Goal: Obtain resource: Download file/media

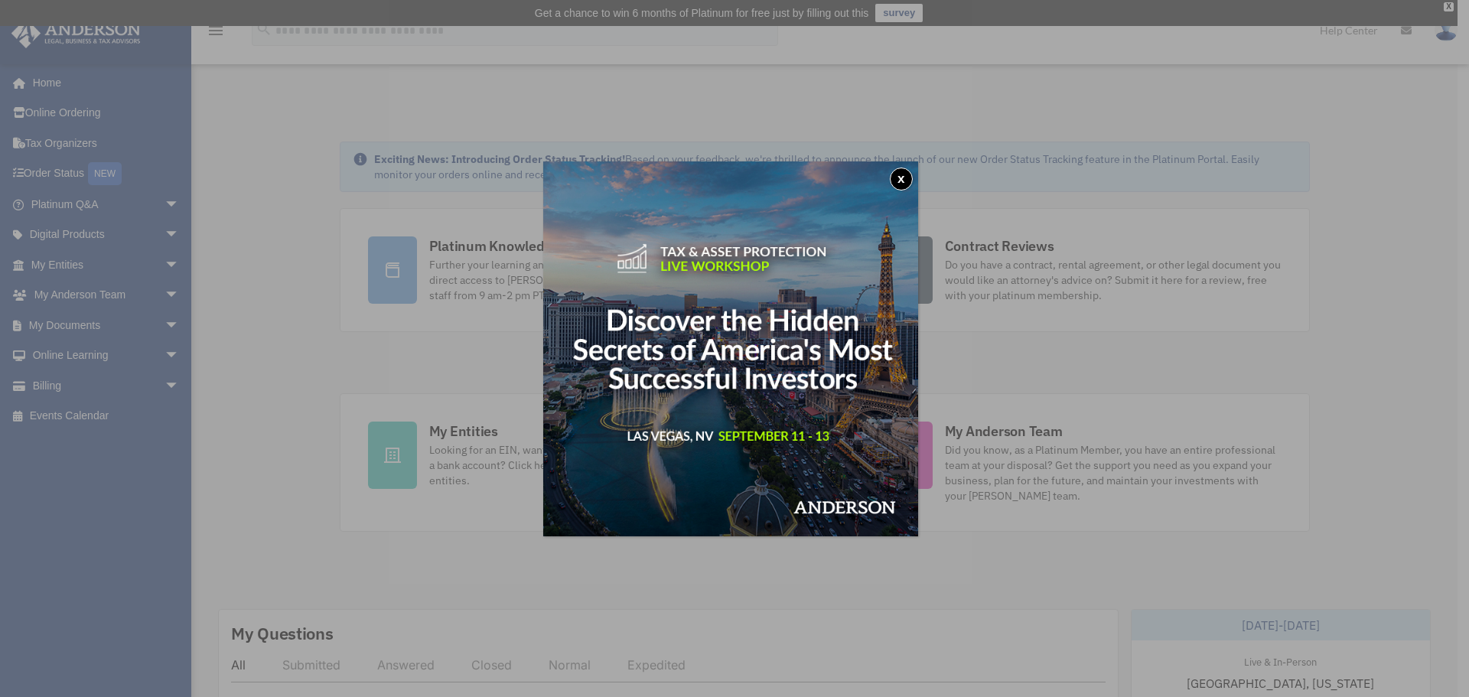
click at [905, 178] on button "x" at bounding box center [901, 179] width 23 height 23
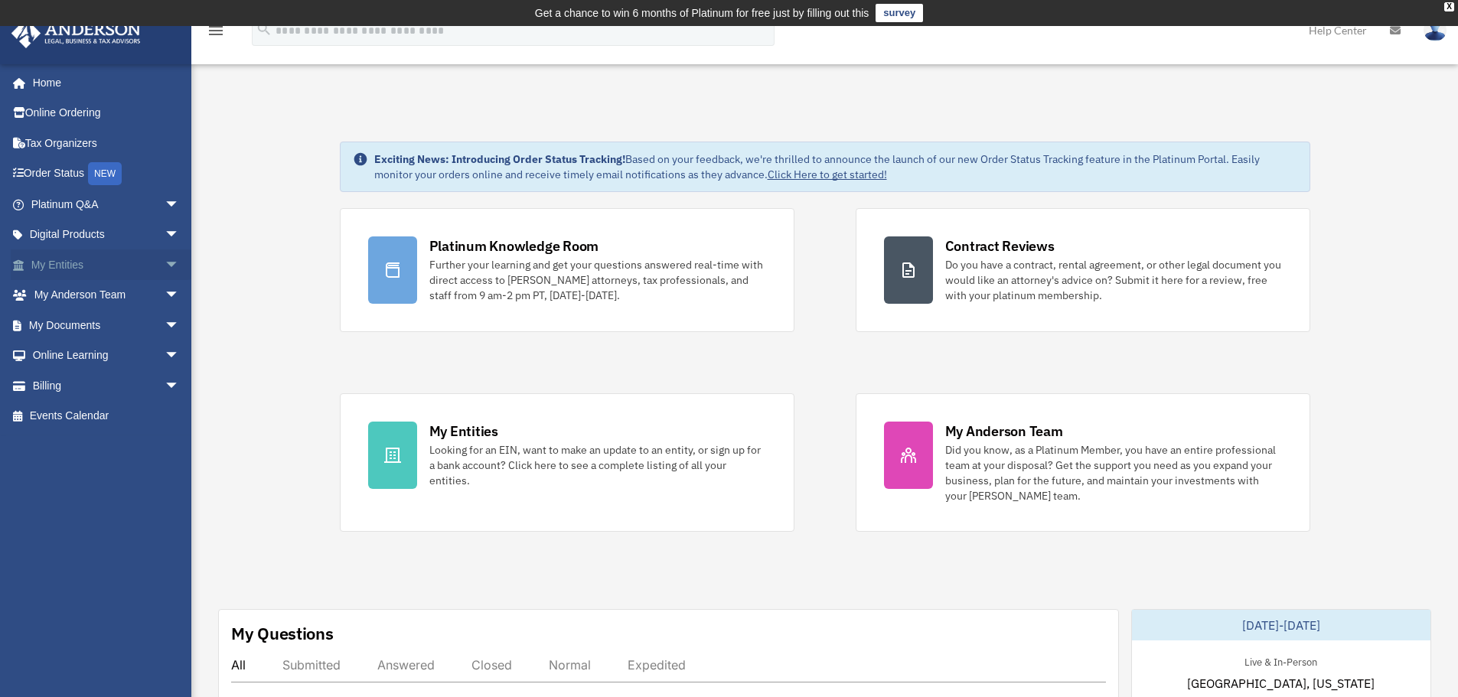
click at [76, 263] on link "My Entities arrow_drop_down" at bounding box center [107, 264] width 192 height 31
click at [76, 327] on link "My Documents arrow_drop_down" at bounding box center [107, 325] width 192 height 31
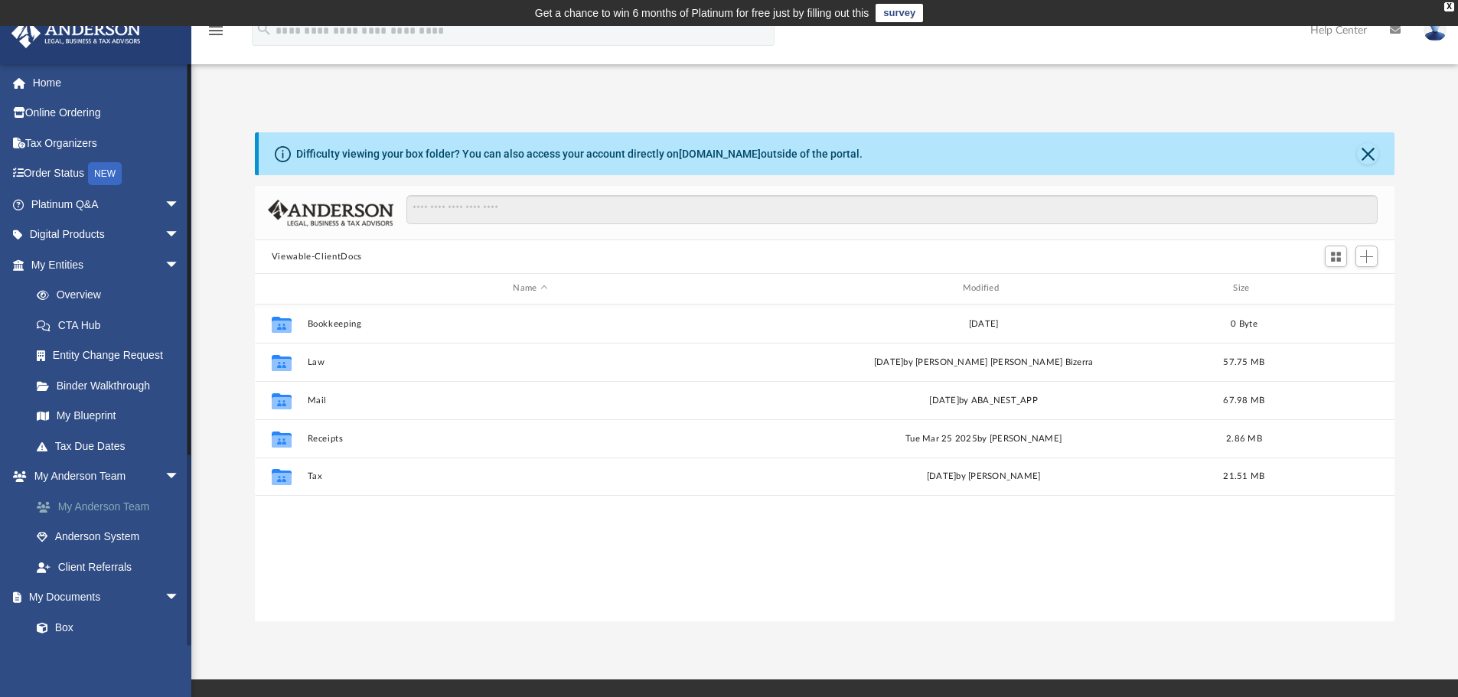
scroll to position [337, 1128]
click at [67, 629] on link "Box" at bounding box center [111, 627] width 181 height 31
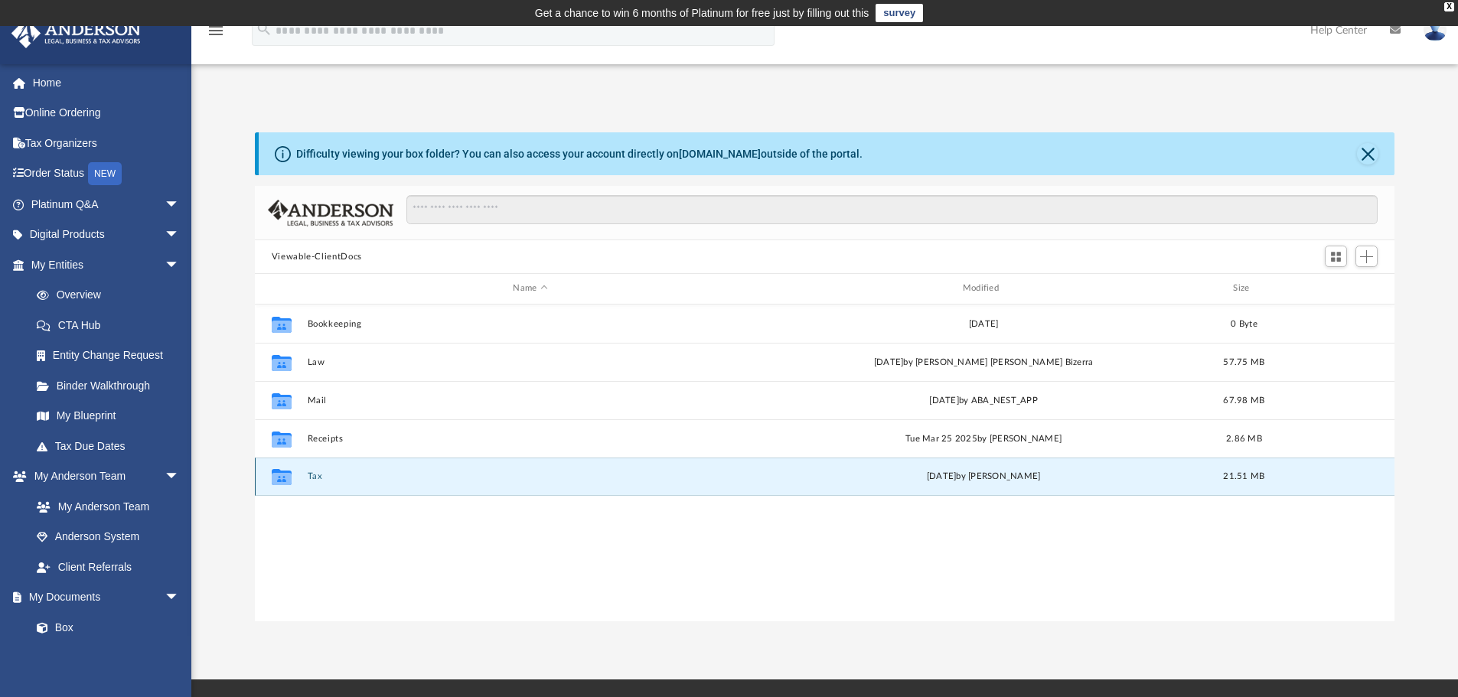
click at [309, 473] on button "Tax" at bounding box center [530, 476] width 446 height 10
click at [334, 478] on button "Tax Consult Folder" at bounding box center [530, 476] width 446 height 10
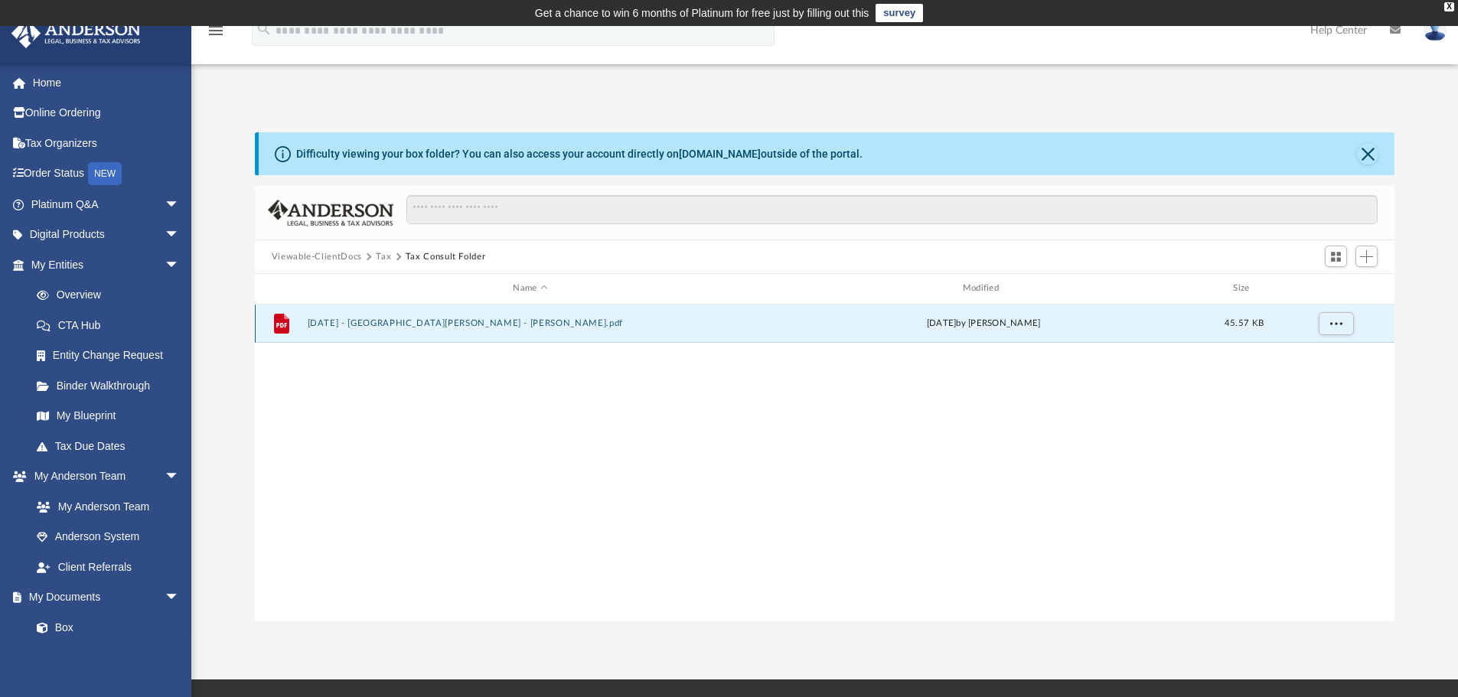
click at [449, 321] on button "10.14.2024 - Aquino, Leila - George Demos.pdf" at bounding box center [530, 323] width 446 height 10
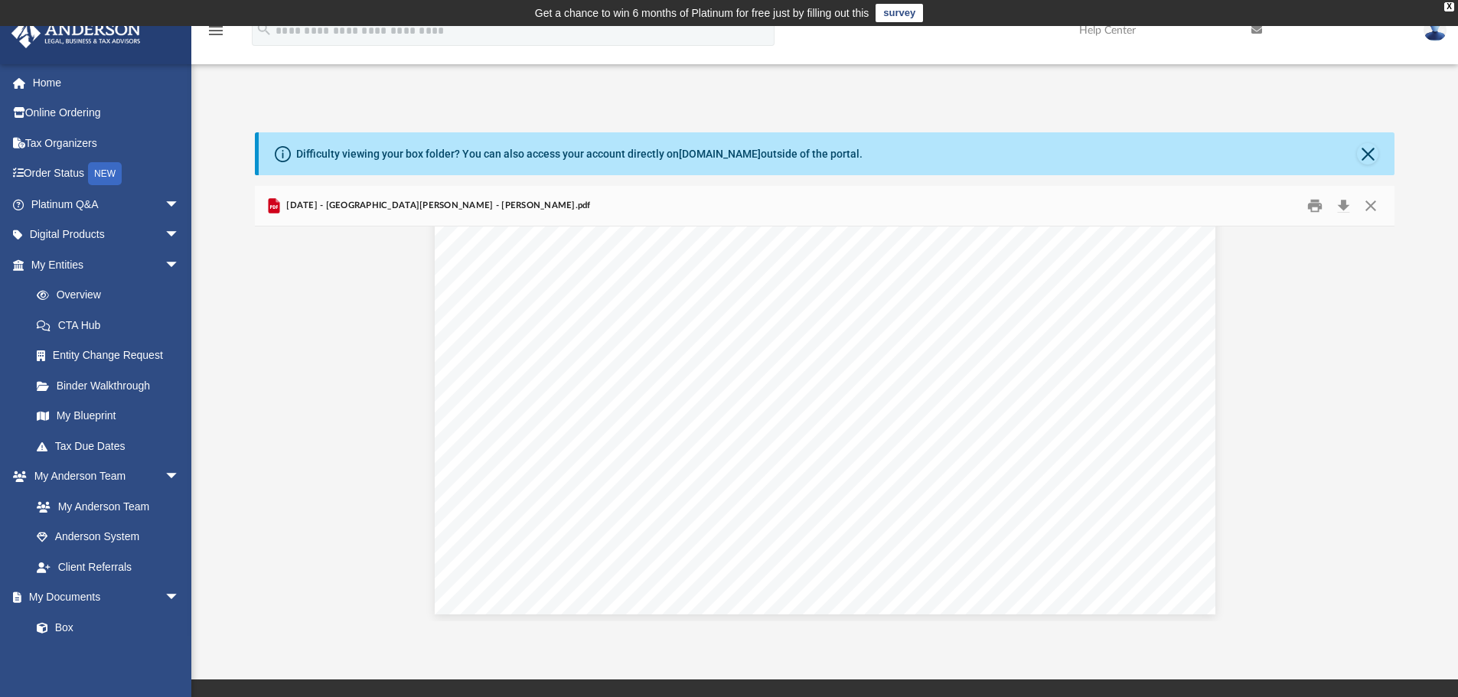
scroll to position [1671, 0]
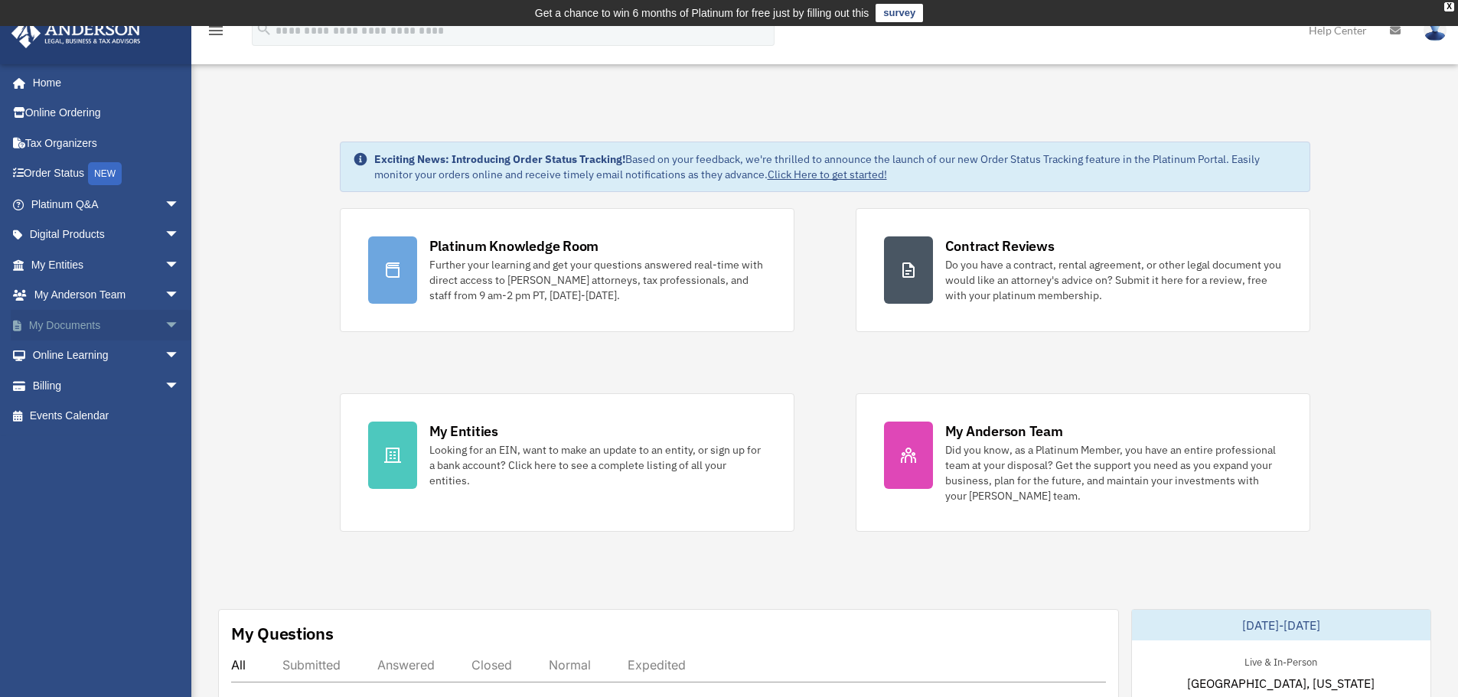
click at [70, 320] on link "My Documents arrow_drop_down" at bounding box center [107, 325] width 192 height 31
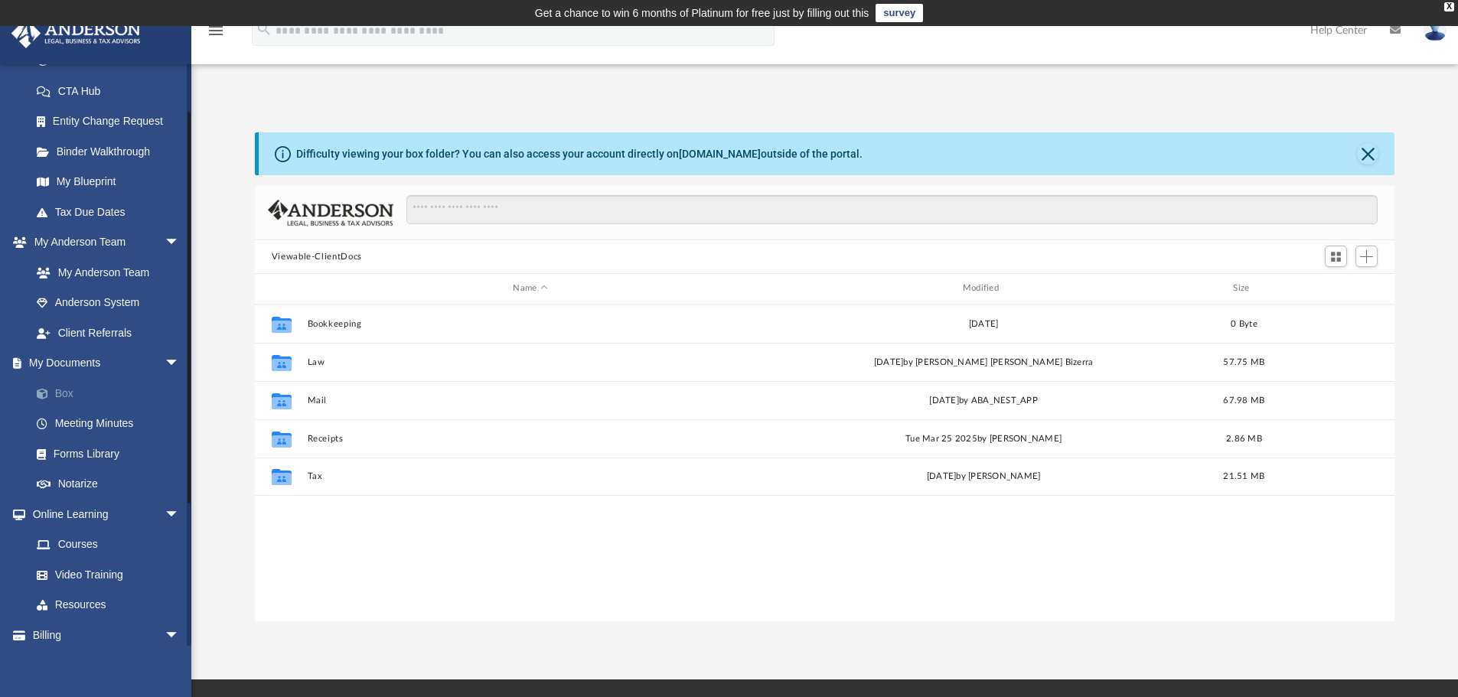
scroll to position [272, 0]
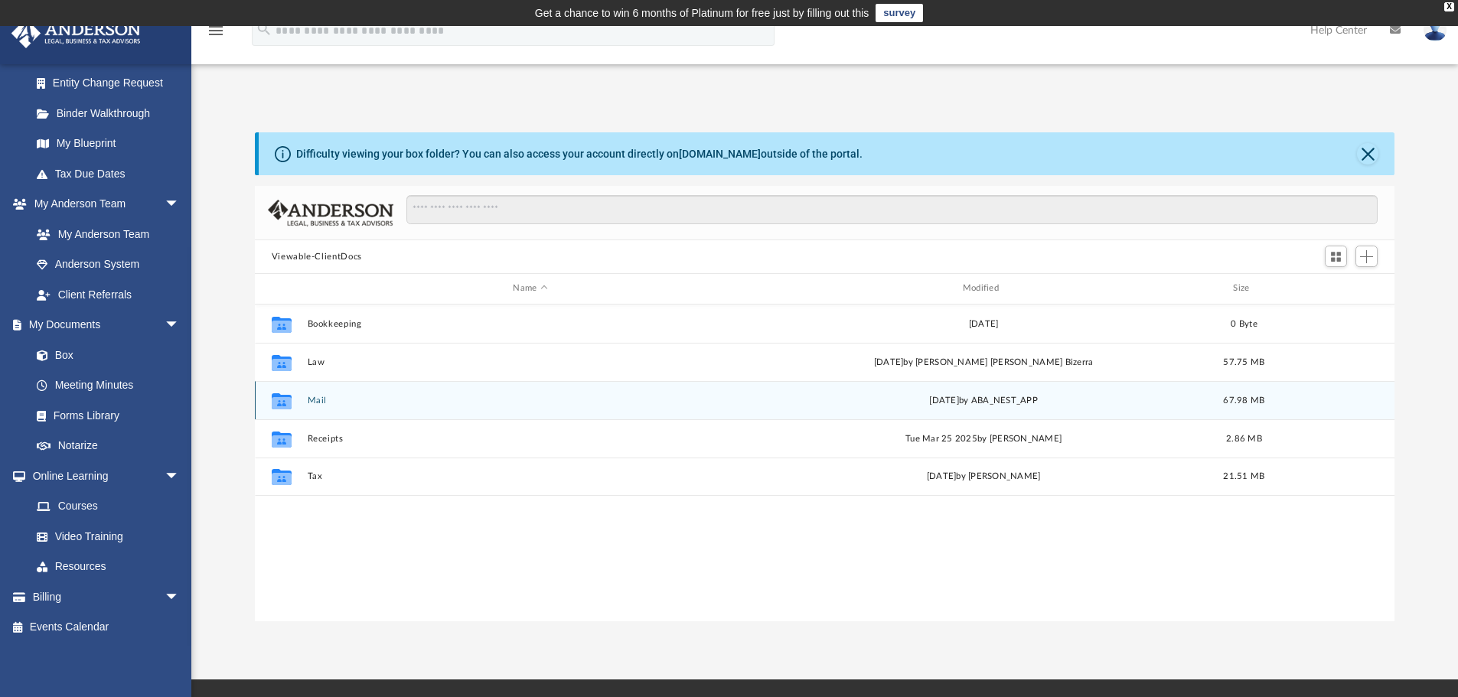
click at [315, 402] on button "Mail" at bounding box center [530, 401] width 446 height 10
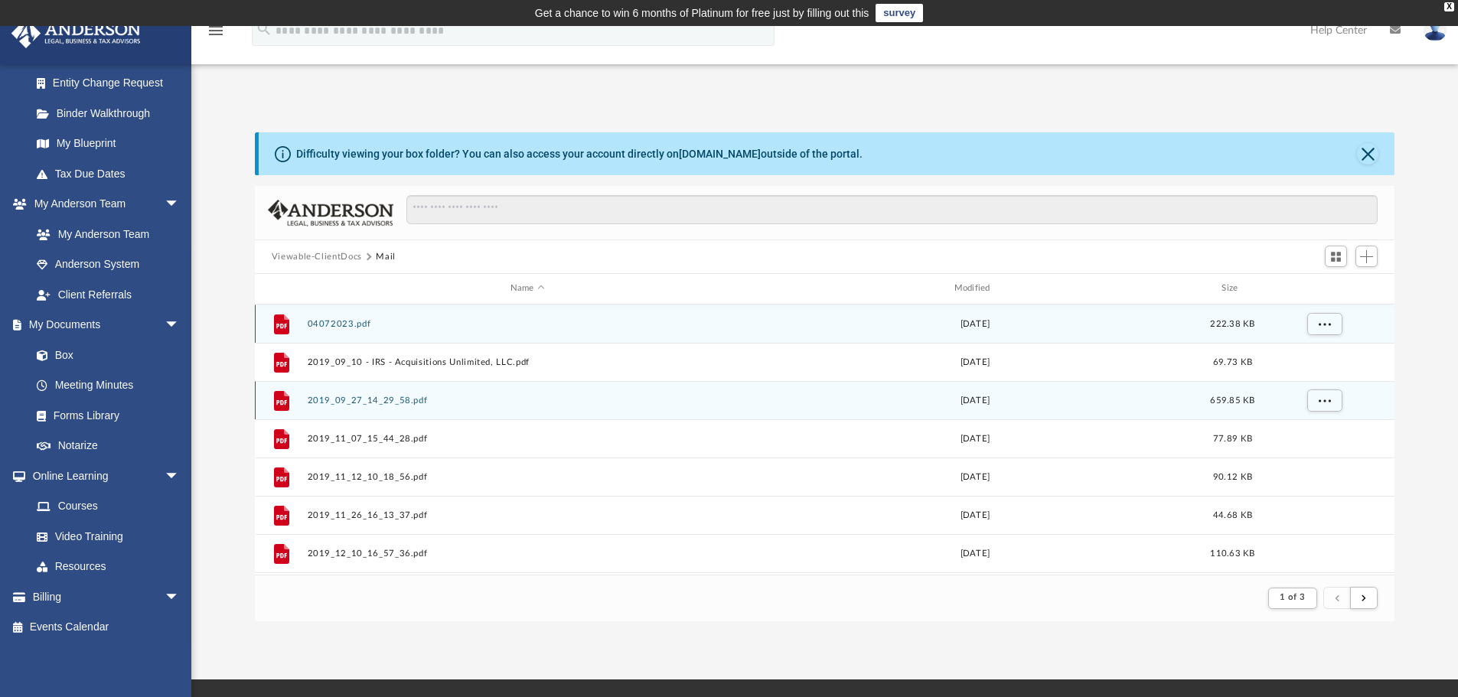
scroll to position [289, 1128]
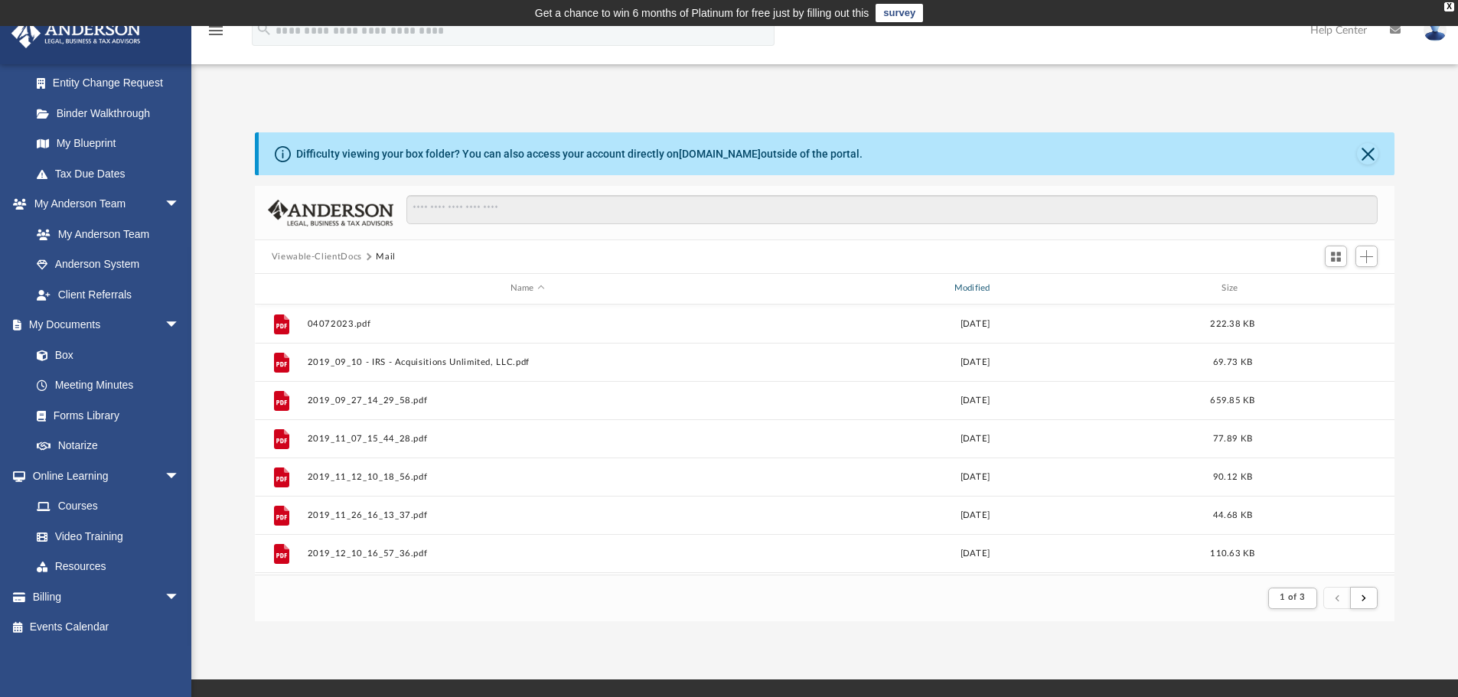
click at [983, 286] on div "Modified" at bounding box center [974, 289] width 441 height 14
click at [983, 289] on div "Modified" at bounding box center [974, 289] width 441 height 14
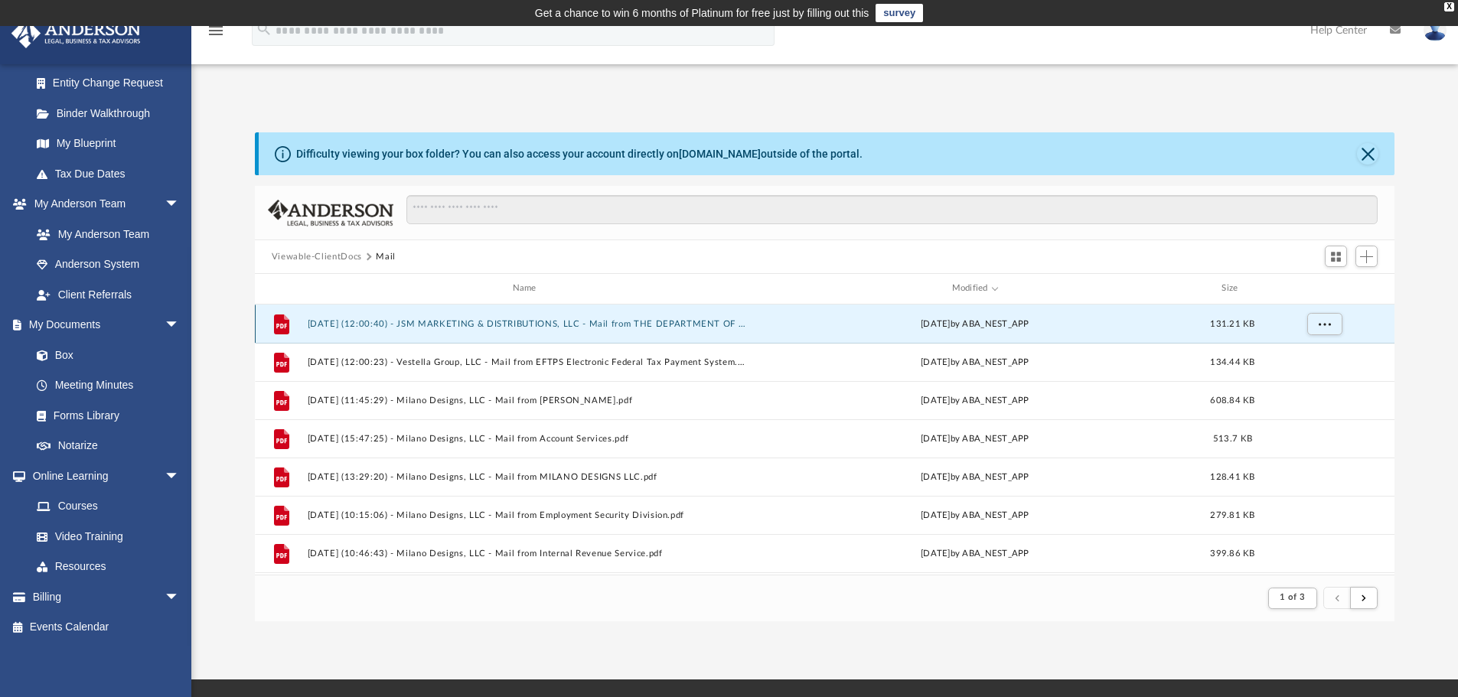
click at [716, 327] on button "2025.07.30 (12:00:40) - JSM MARKETING & DISTRIBUTIONS, LLC - Mail from THE DEPA…" at bounding box center [527, 324] width 441 height 10
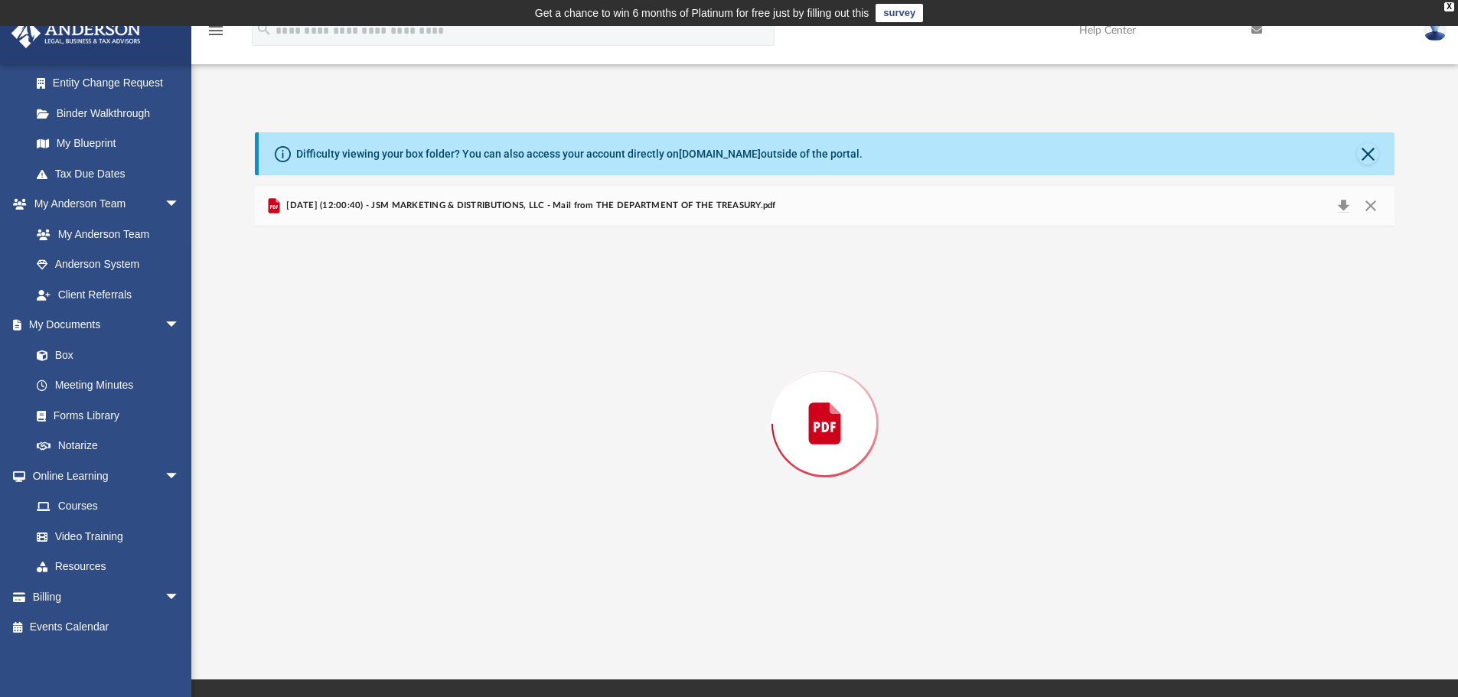
click at [716, 327] on div "Preview" at bounding box center [825, 424] width 1140 height 395
copy div "Loading ..."
click at [1341, 206] on button "Download" at bounding box center [1343, 206] width 28 height 24
click at [1369, 208] on button "Close" at bounding box center [1371, 206] width 28 height 24
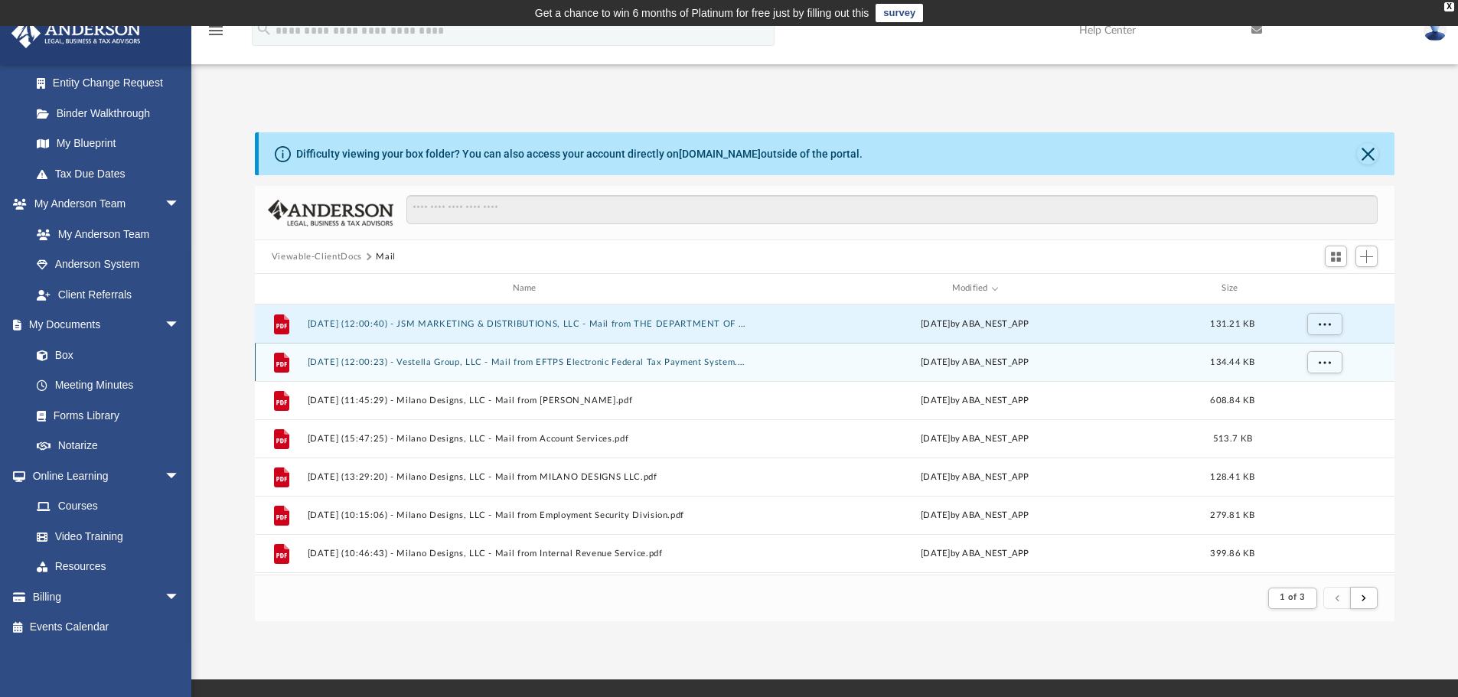
click at [525, 367] on button "2025.07.30 (12:00:23) - Vestella Group, LLC - Mail from EFTPS Electronic Federa…" at bounding box center [527, 362] width 441 height 10
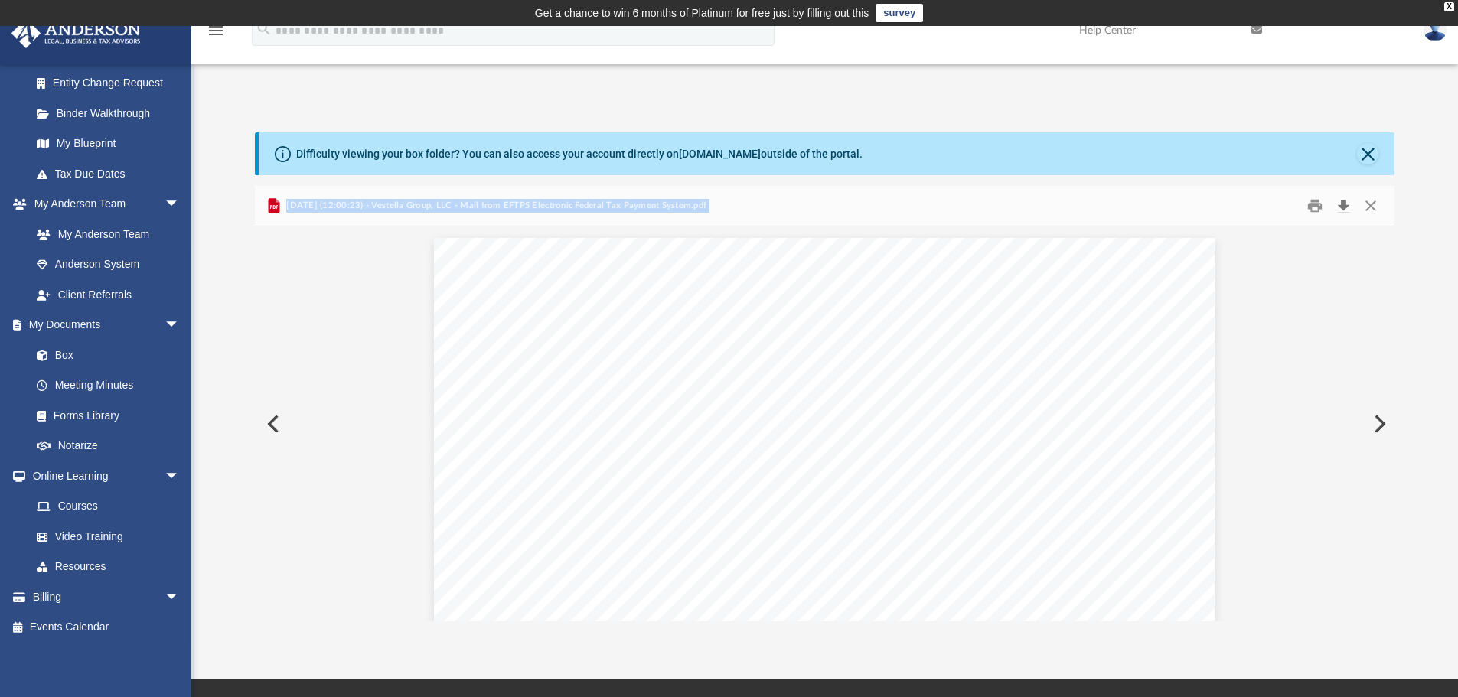
click at [1344, 204] on button "Download" at bounding box center [1343, 206] width 28 height 24
click at [1368, 201] on button "Close" at bounding box center [1371, 206] width 28 height 24
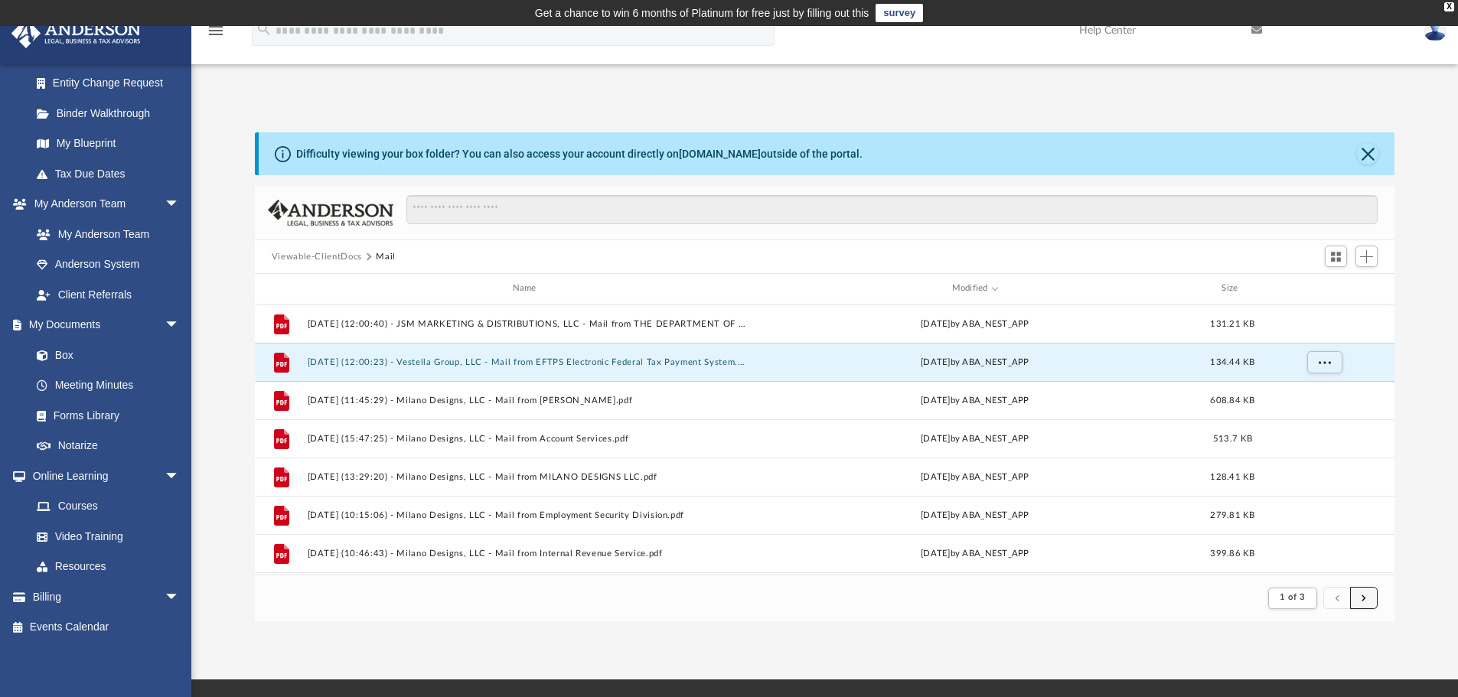
click at [1365, 593] on button "submit" at bounding box center [1364, 598] width 28 height 22
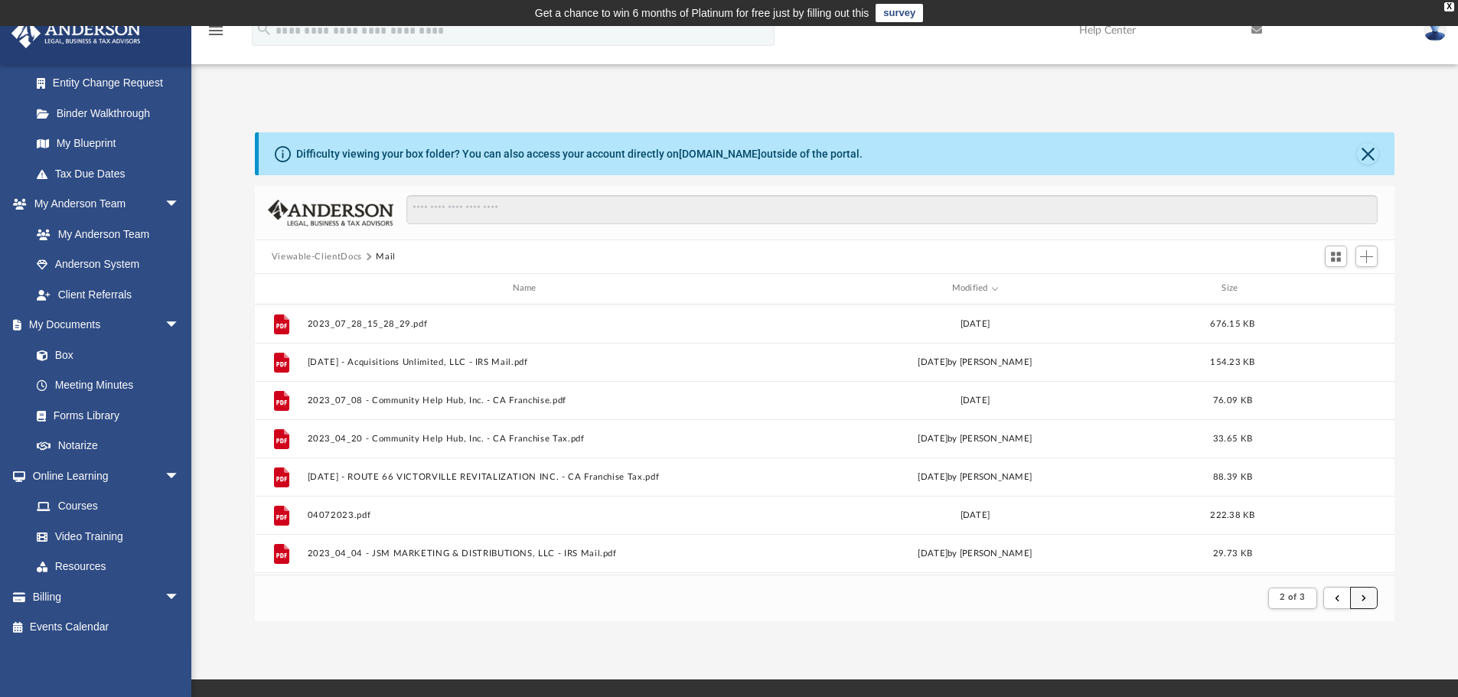
click at [1368, 595] on button "submit" at bounding box center [1364, 598] width 28 height 22
click at [1364, 598] on span "submit" at bounding box center [1363, 598] width 5 height 8
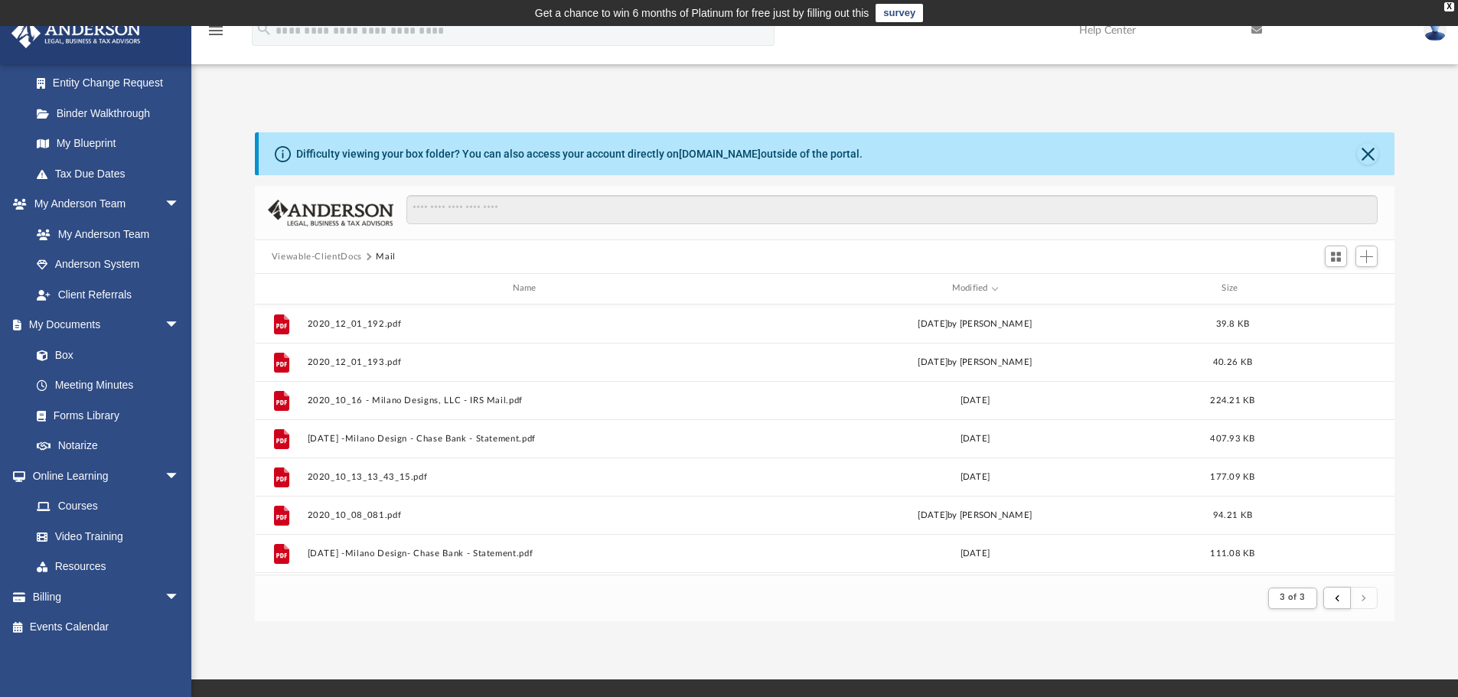
click at [1371, 603] on button "submit" at bounding box center [1364, 598] width 28 height 22
click at [963, 262] on div "Viewable-ClientDocs Mail" at bounding box center [825, 257] width 1140 height 34
click at [972, 287] on div "Modified" at bounding box center [974, 289] width 441 height 14
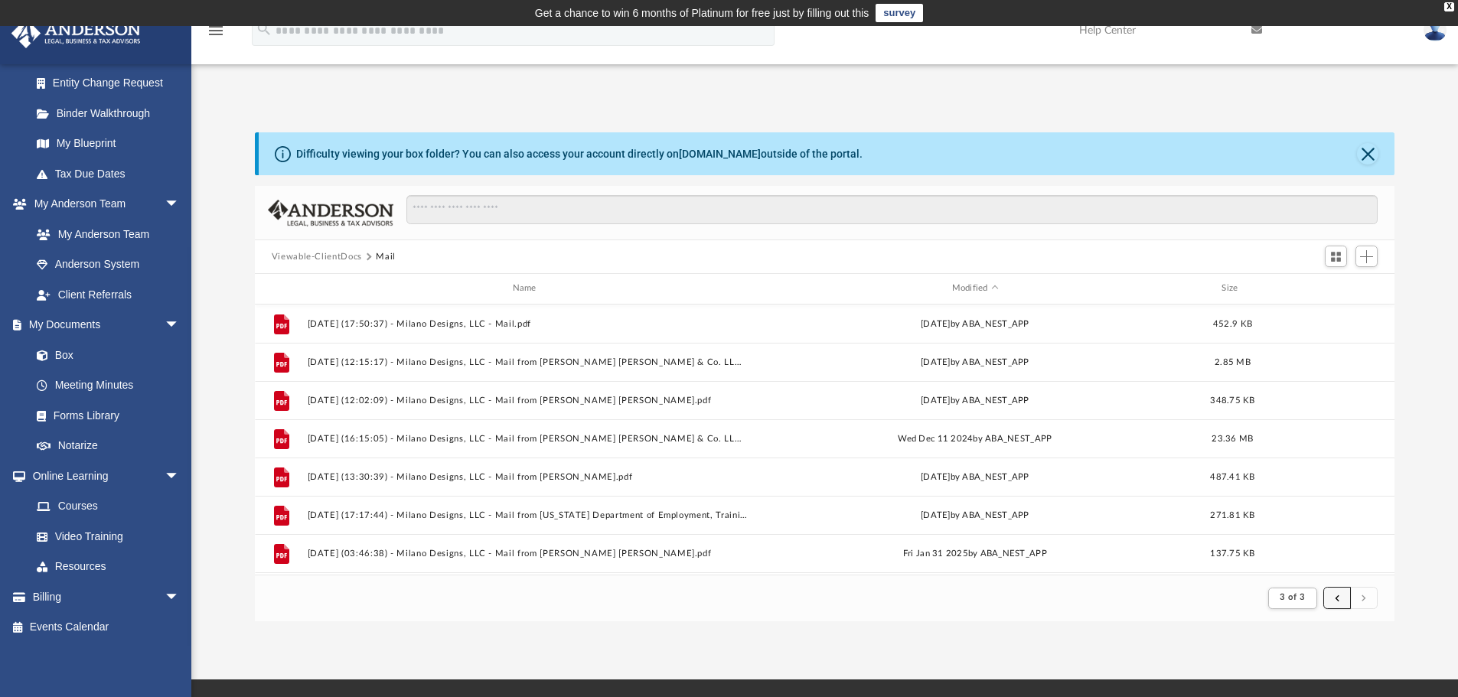
click at [1338, 596] on span "submit" at bounding box center [1337, 598] width 5 height 8
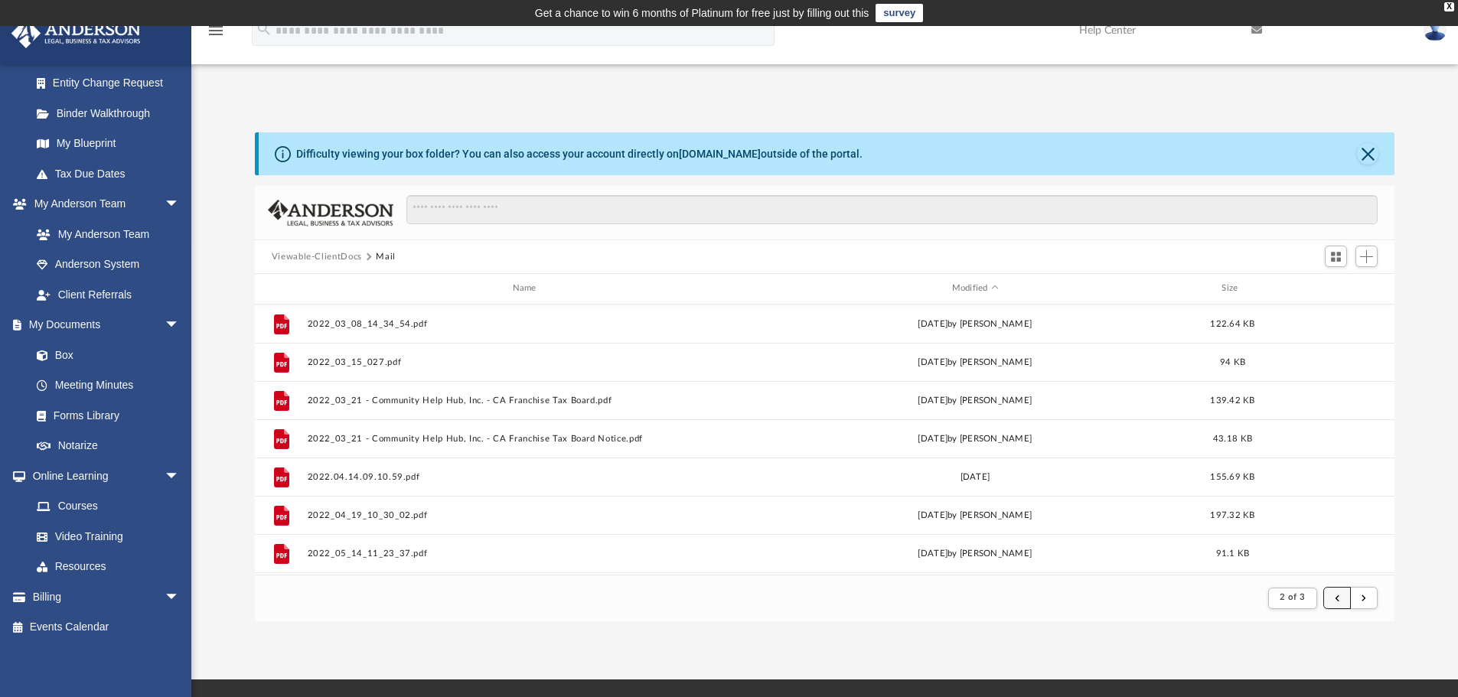
click at [1338, 596] on span "submit" at bounding box center [1337, 598] width 5 height 8
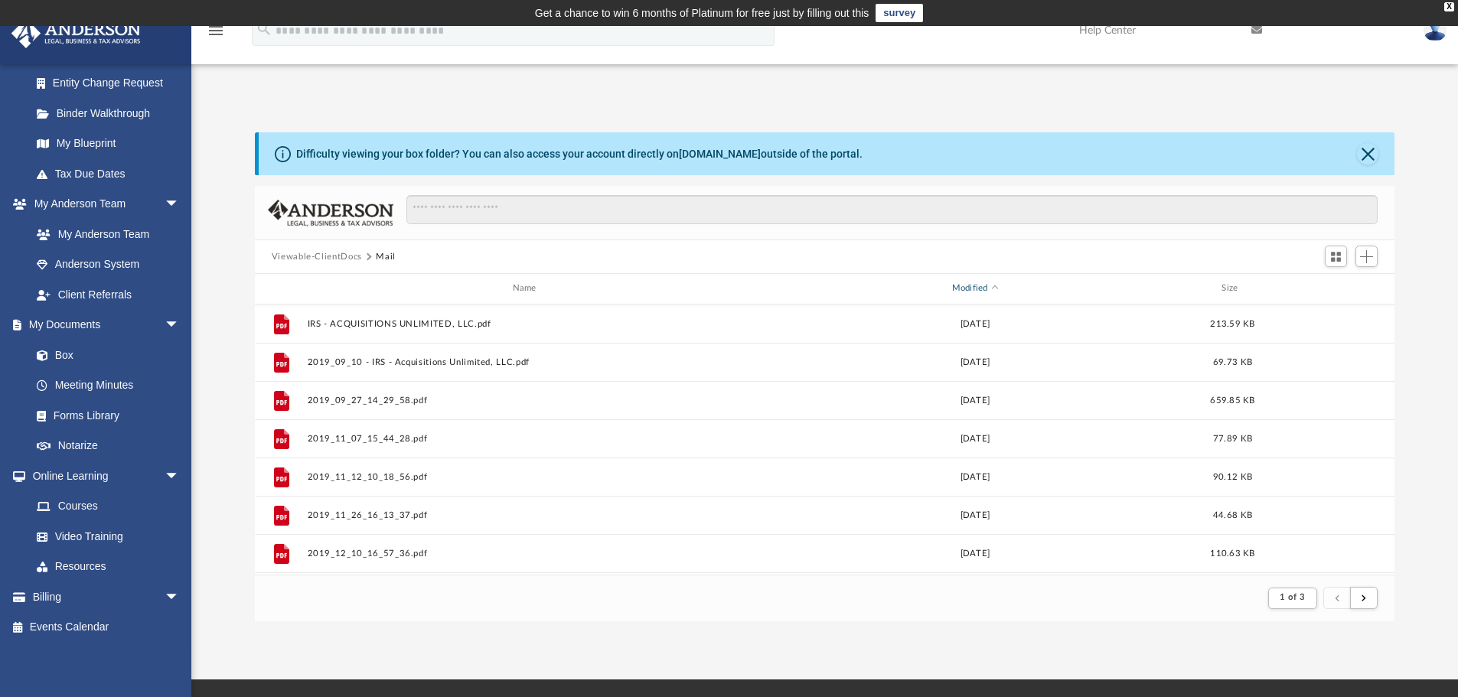
click at [974, 294] on div "Modified" at bounding box center [974, 289] width 441 height 14
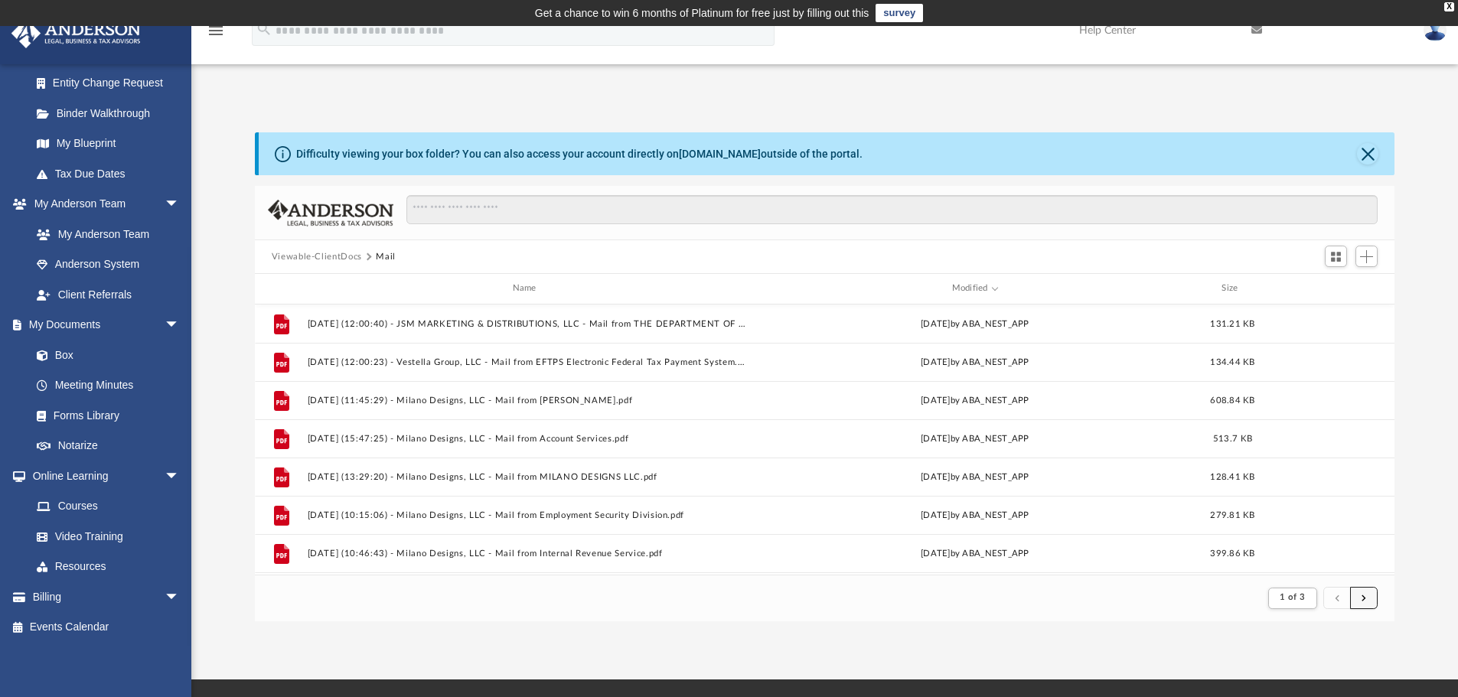
click at [1362, 598] on span "submit" at bounding box center [1363, 598] width 5 height 8
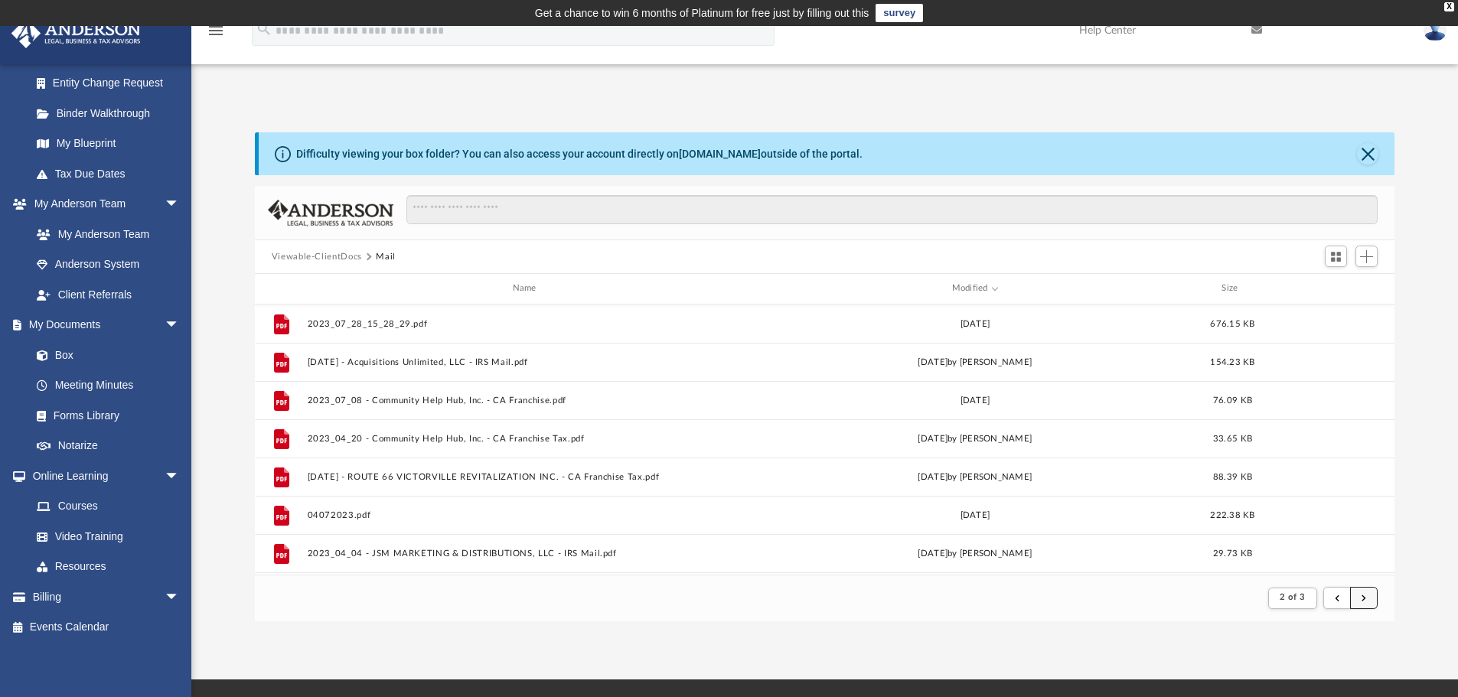
click at [1361, 598] on span "submit" at bounding box center [1363, 598] width 5 height 8
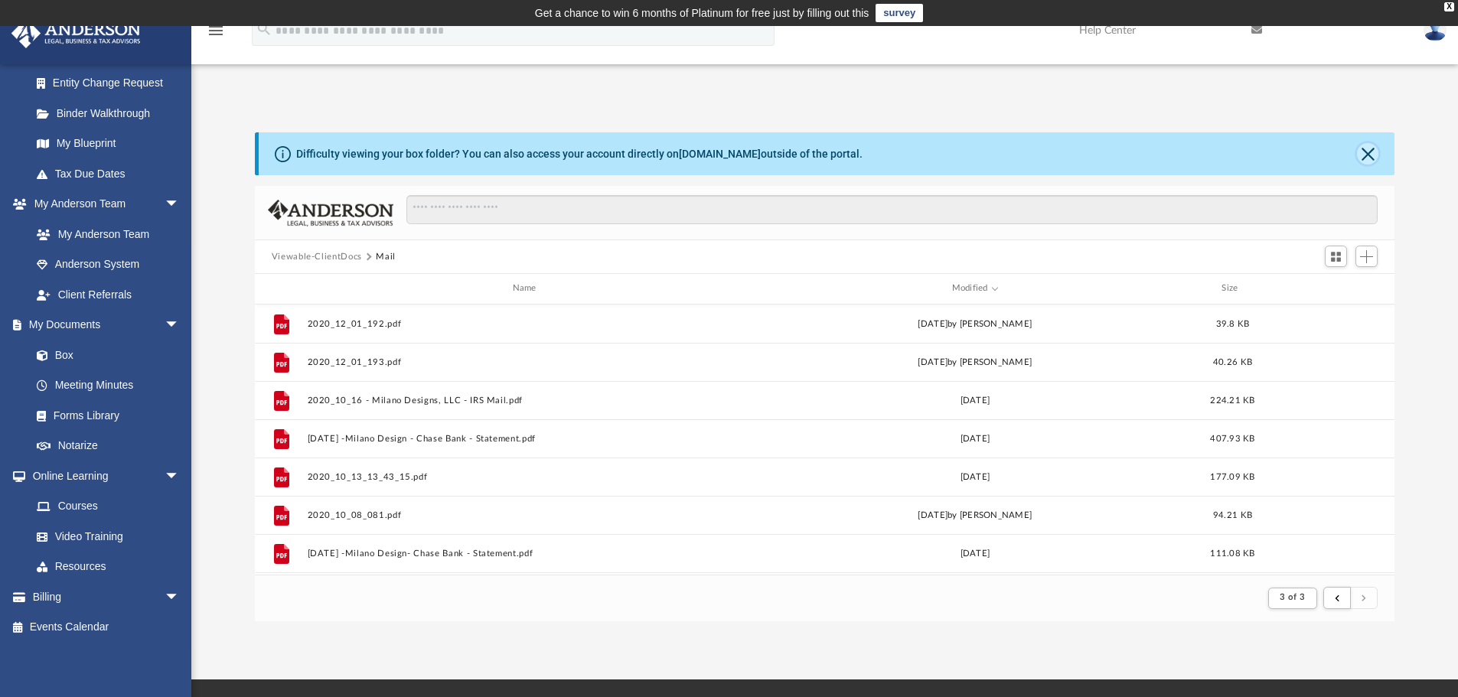
click at [1366, 159] on button "Close" at bounding box center [1367, 153] width 21 height 21
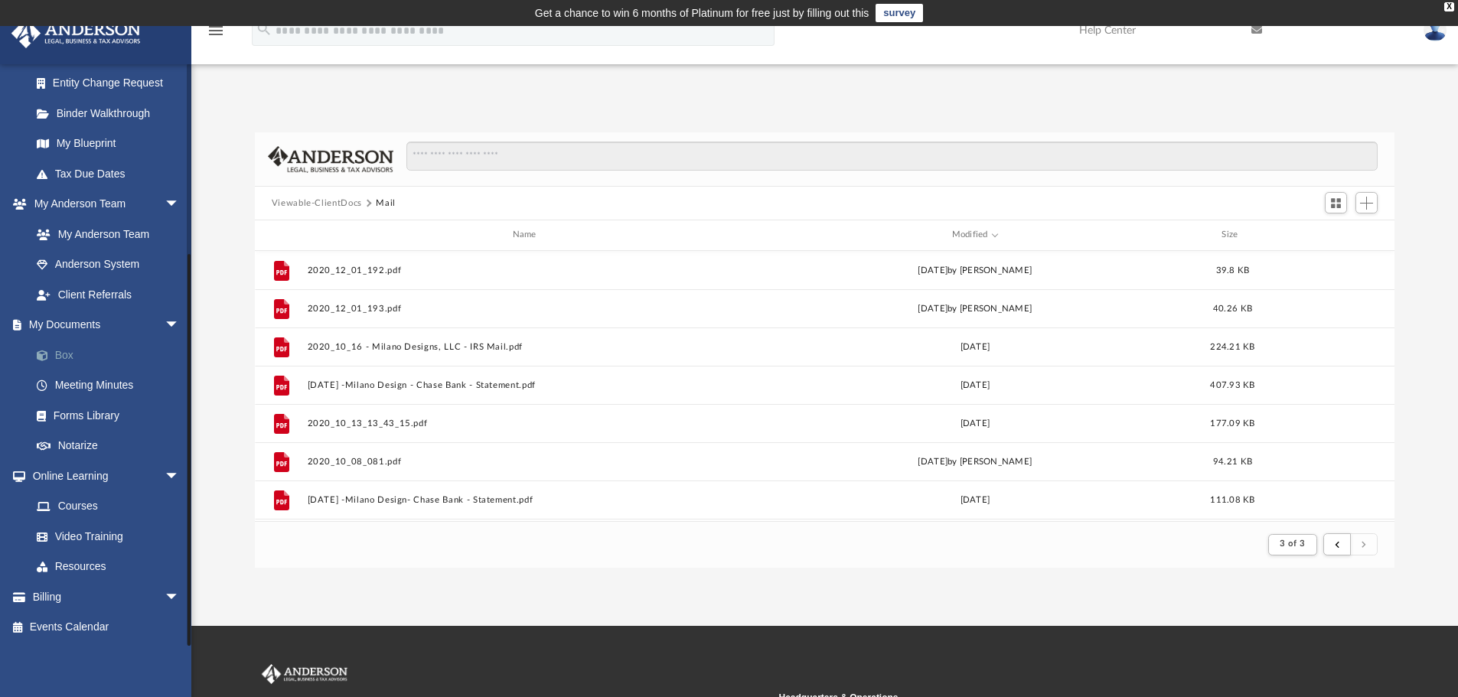
click at [91, 348] on link "Box" at bounding box center [111, 355] width 181 height 31
click at [67, 353] on link "Box" at bounding box center [111, 355] width 181 height 31
click at [56, 357] on link "Box" at bounding box center [111, 355] width 181 height 31
click at [344, 203] on button "Viewable-ClientDocs" at bounding box center [317, 204] width 90 height 14
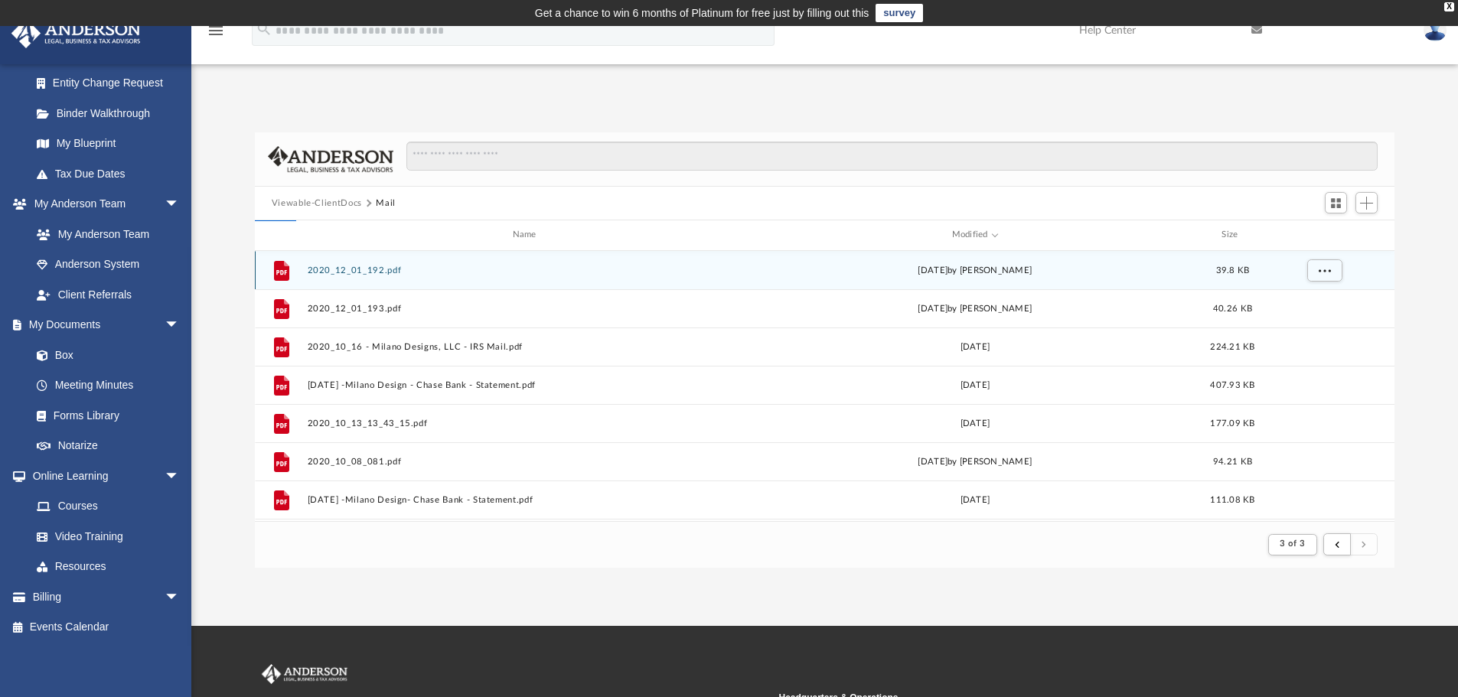
scroll to position [337, 1128]
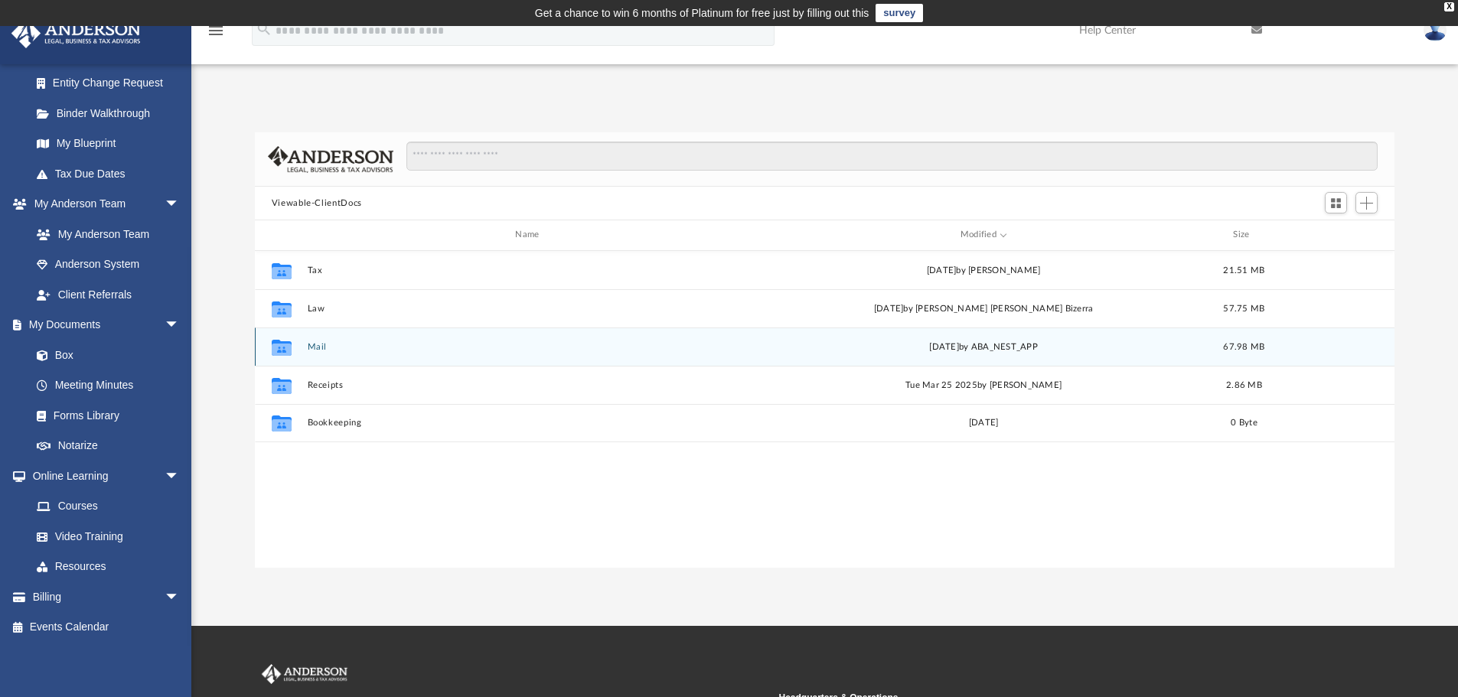
click at [320, 344] on button "Mail" at bounding box center [530, 347] width 446 height 10
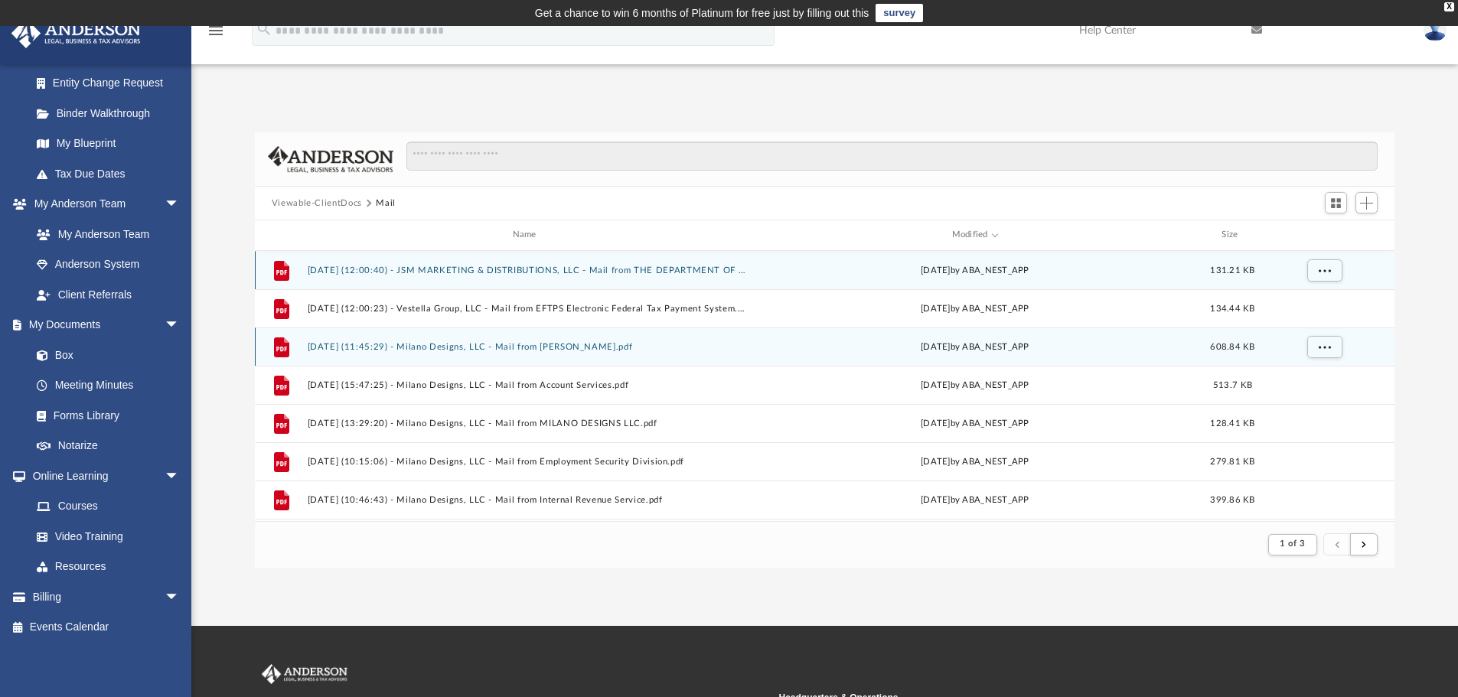
scroll to position [289, 1128]
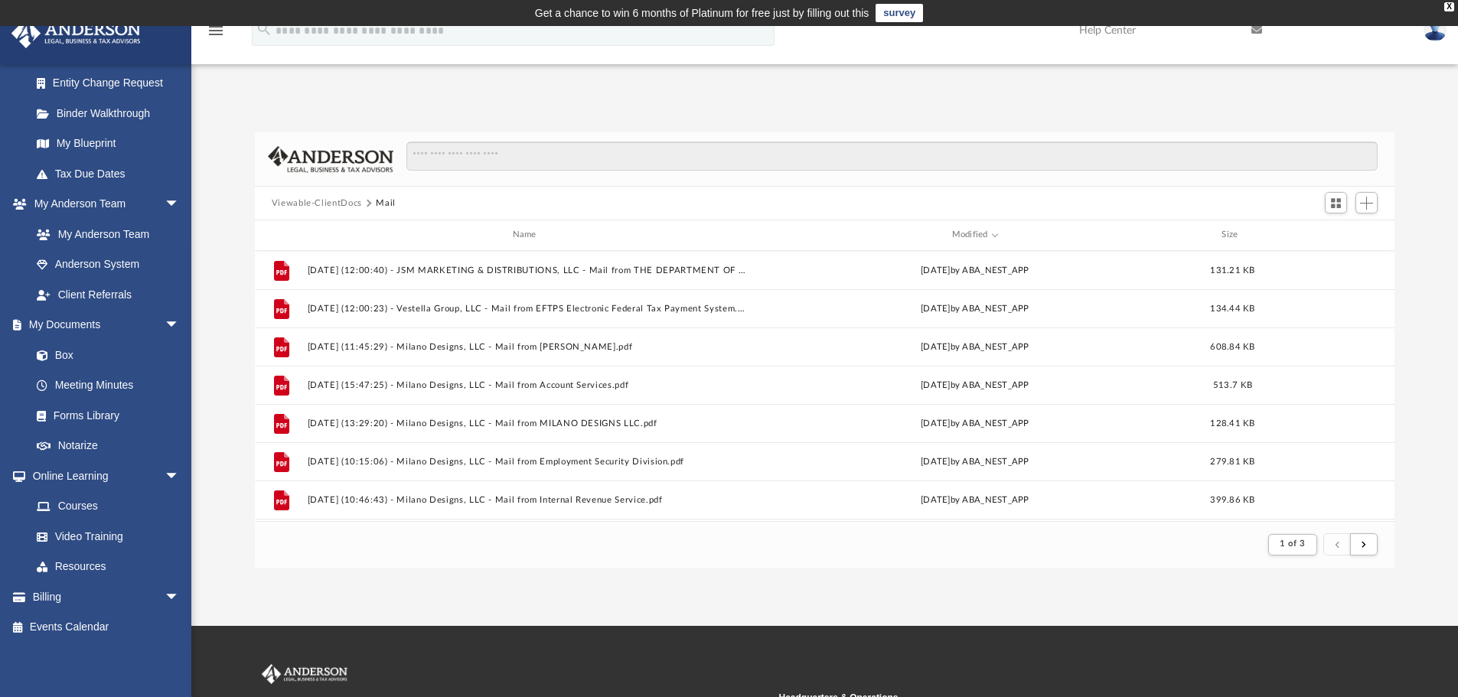
click at [336, 204] on button "Viewable-ClientDocs" at bounding box center [317, 204] width 90 height 14
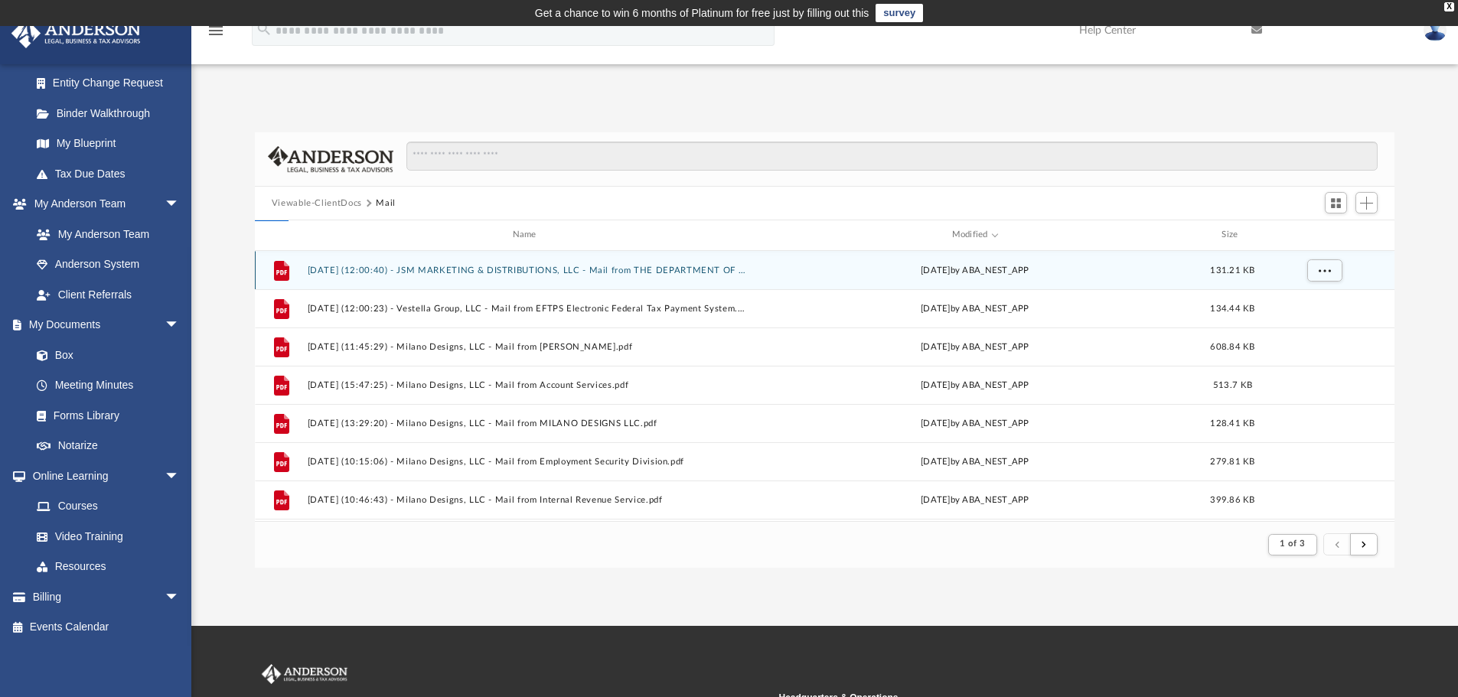
scroll to position [337, 1128]
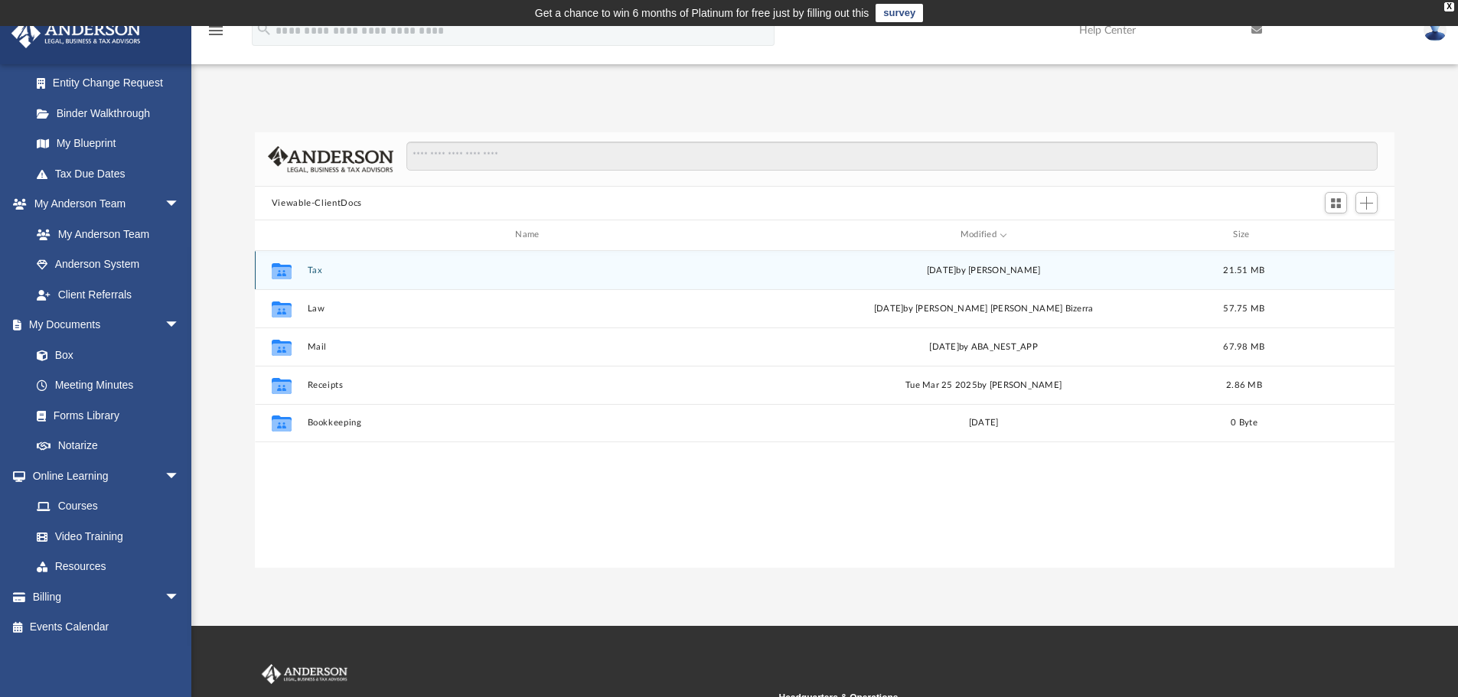
click at [319, 275] on button "Tax" at bounding box center [530, 271] width 446 height 10
click at [376, 256] on div "Collaborated Folder 2024 Fri Sep 5 2025 by Shaqedra Riley 6.98 MB" at bounding box center [825, 270] width 1140 height 38
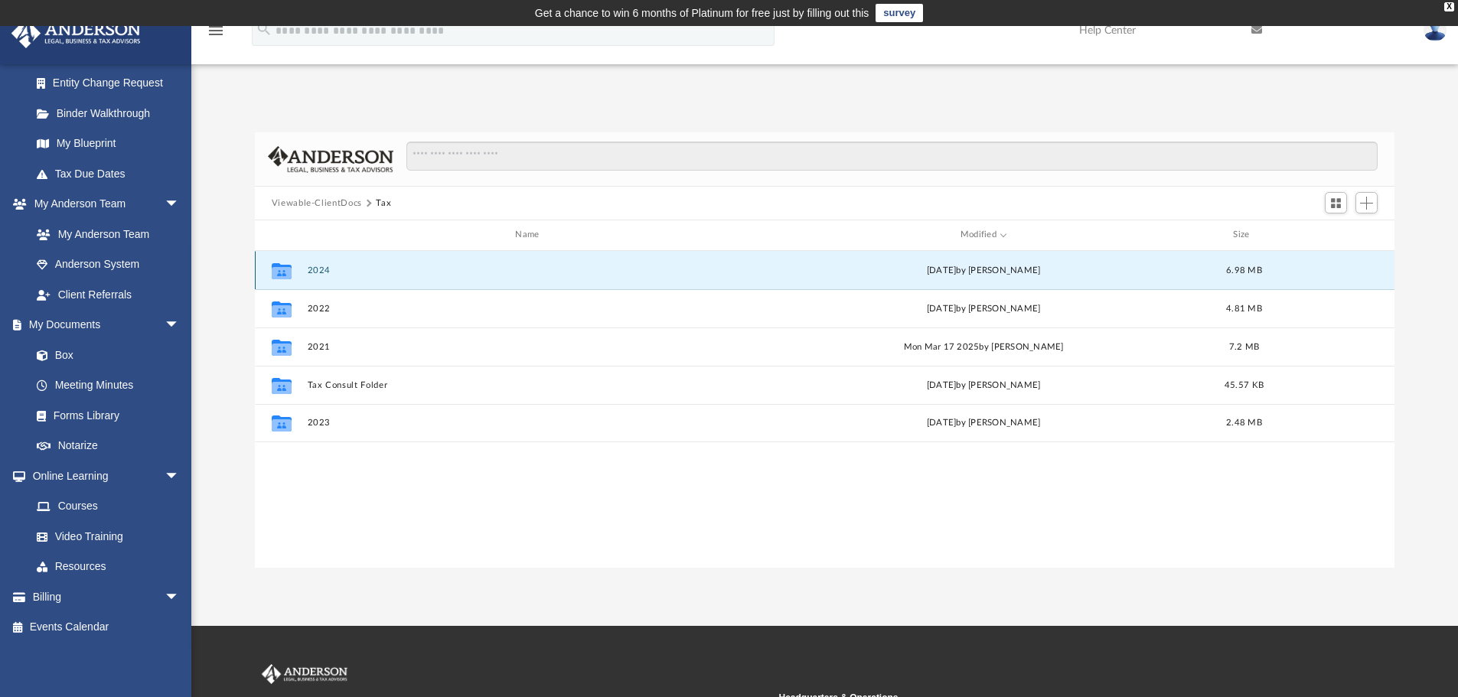
click at [317, 267] on button "2024" at bounding box center [530, 271] width 446 height 10
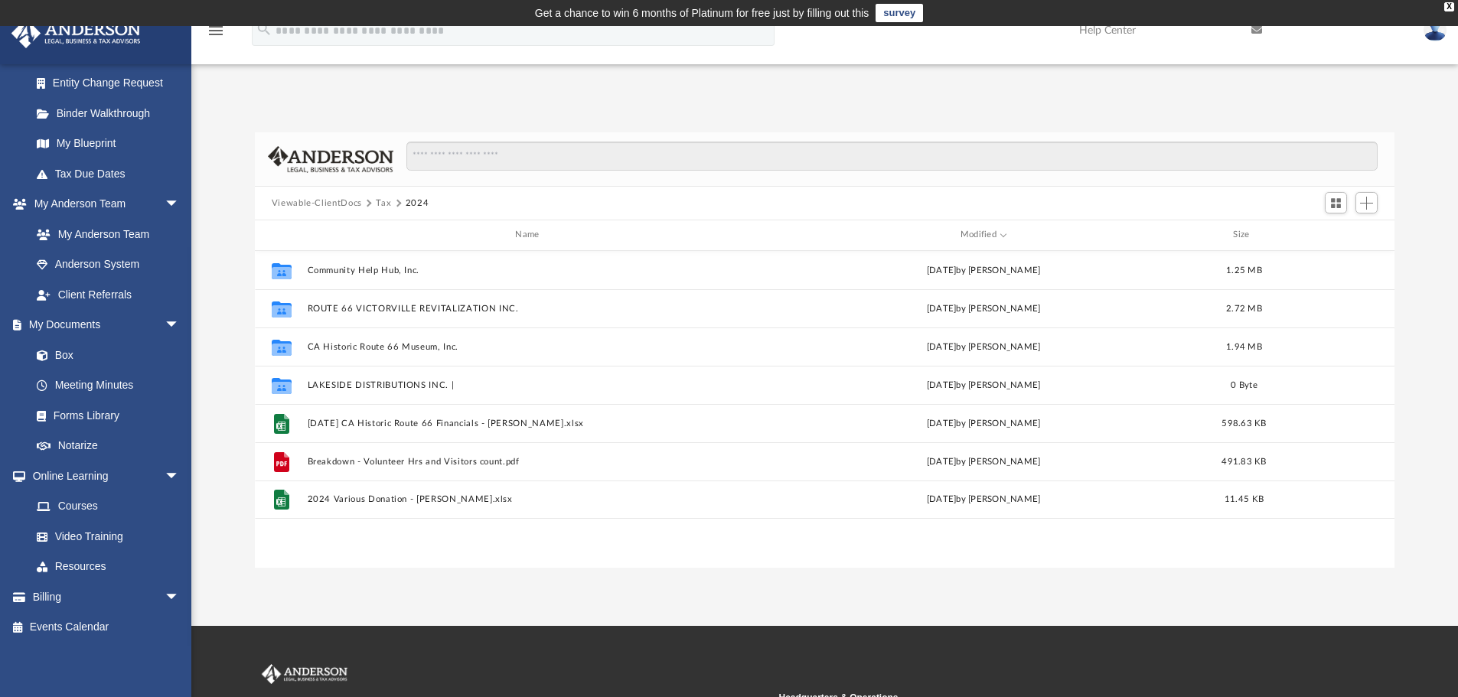
click at [336, 202] on button "Viewable-ClientDocs" at bounding box center [317, 204] width 90 height 14
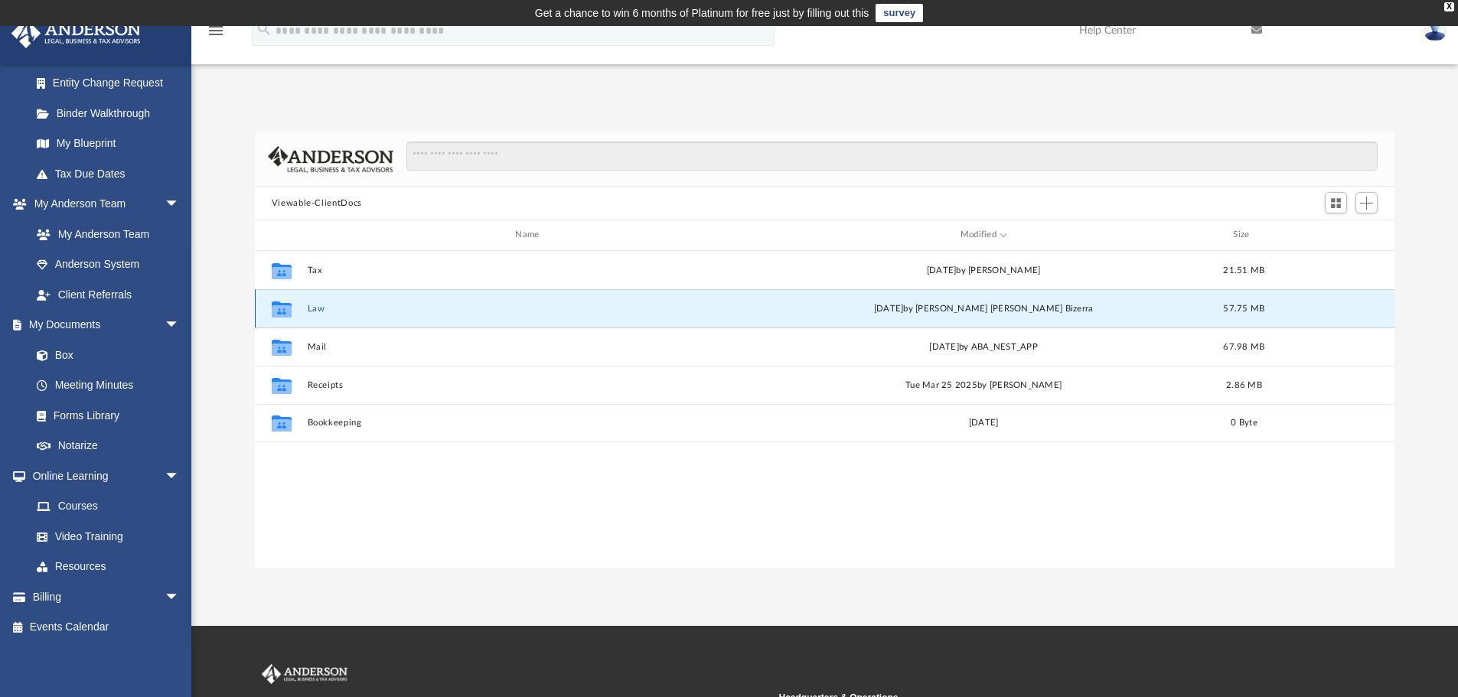
click at [313, 311] on button "Law" at bounding box center [530, 309] width 446 height 10
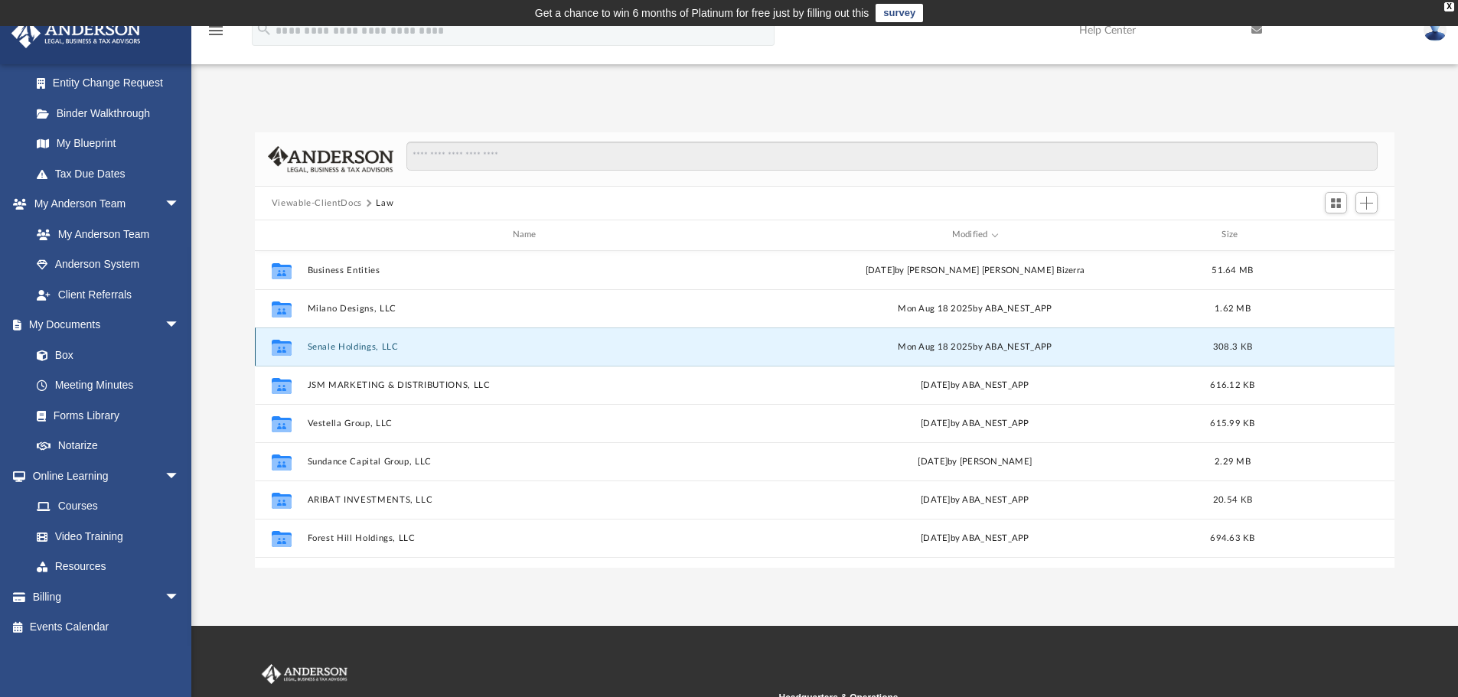
click at [394, 350] on button "Senale Holdings, LLC" at bounding box center [527, 347] width 441 height 10
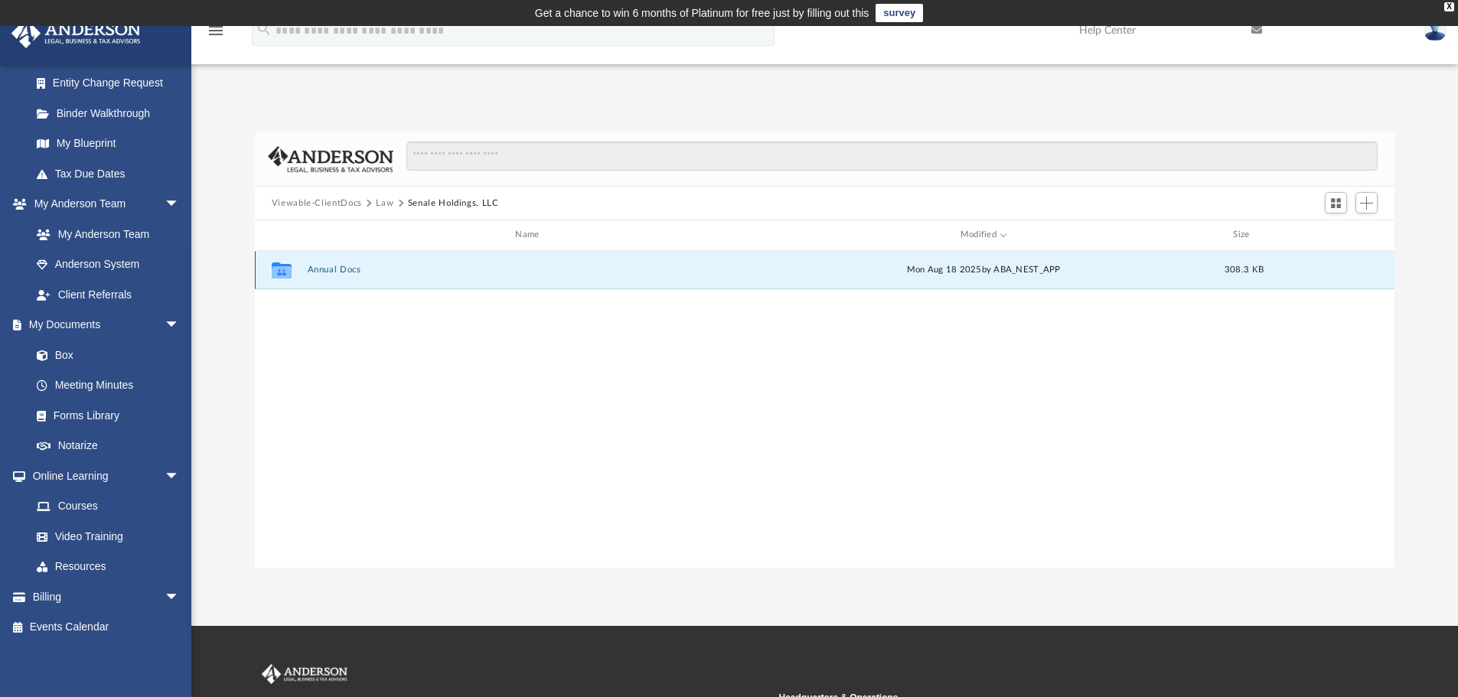
click at [354, 269] on button "Annual Docs" at bounding box center [530, 270] width 446 height 10
click at [471, 270] on button "Senale Holdings, LLC - Filed Annual List, BL NV 2025.pdf" at bounding box center [530, 270] width 446 height 10
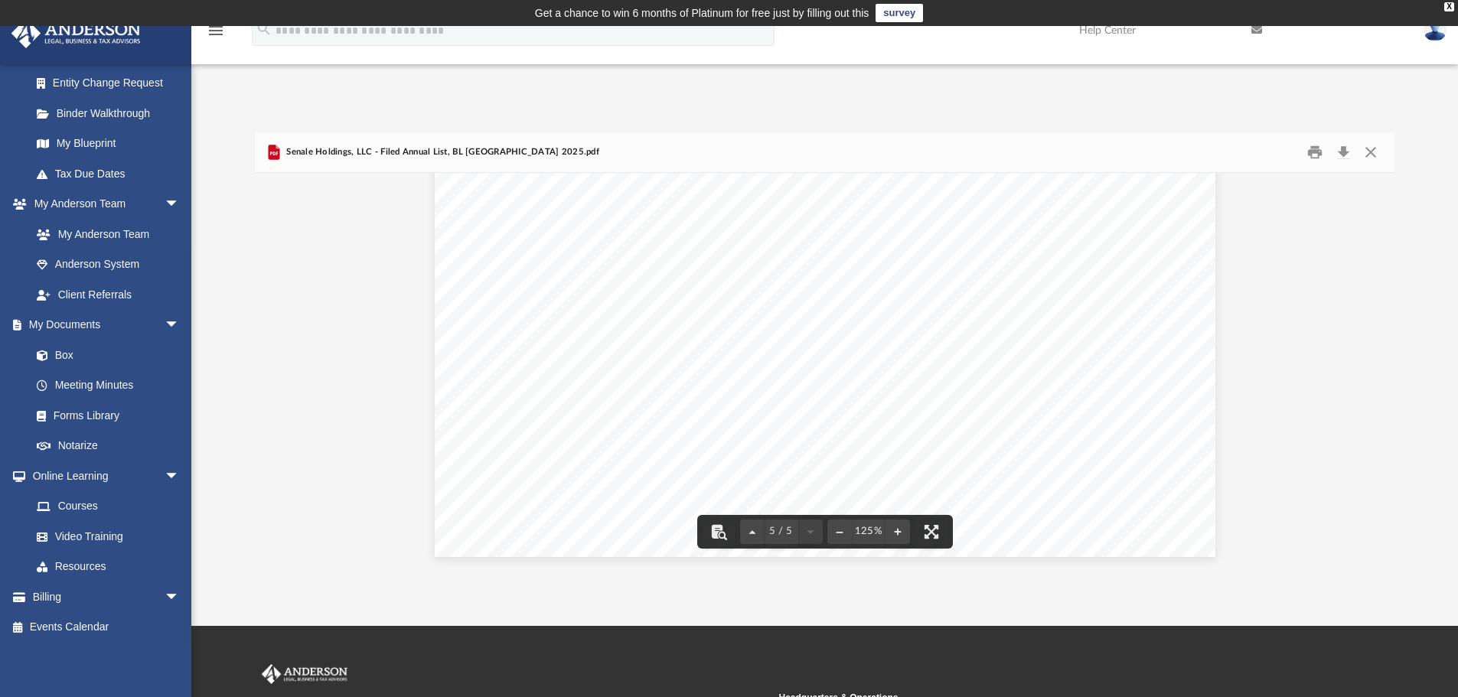
scroll to position [4771, 0]
click at [1374, 151] on button "Close" at bounding box center [1371, 153] width 28 height 24
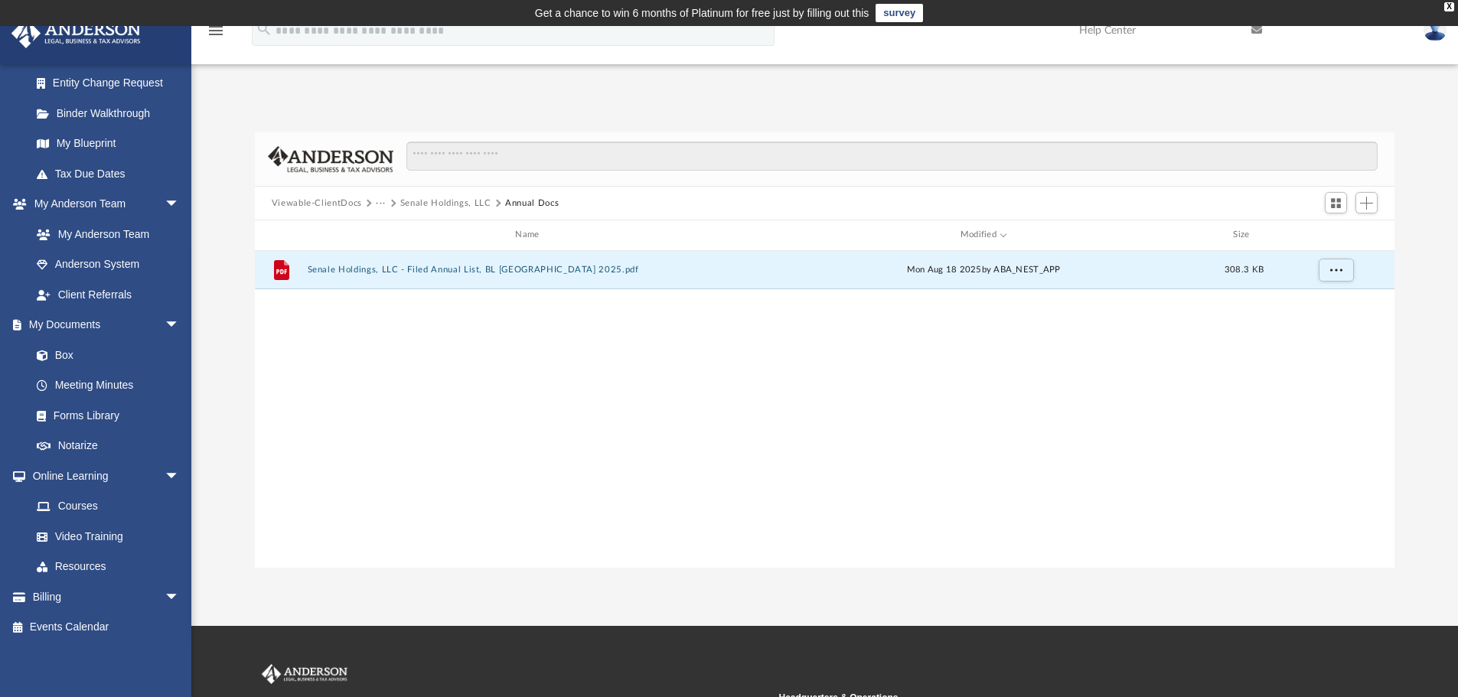
click at [322, 200] on button "Viewable-ClientDocs" at bounding box center [317, 204] width 90 height 14
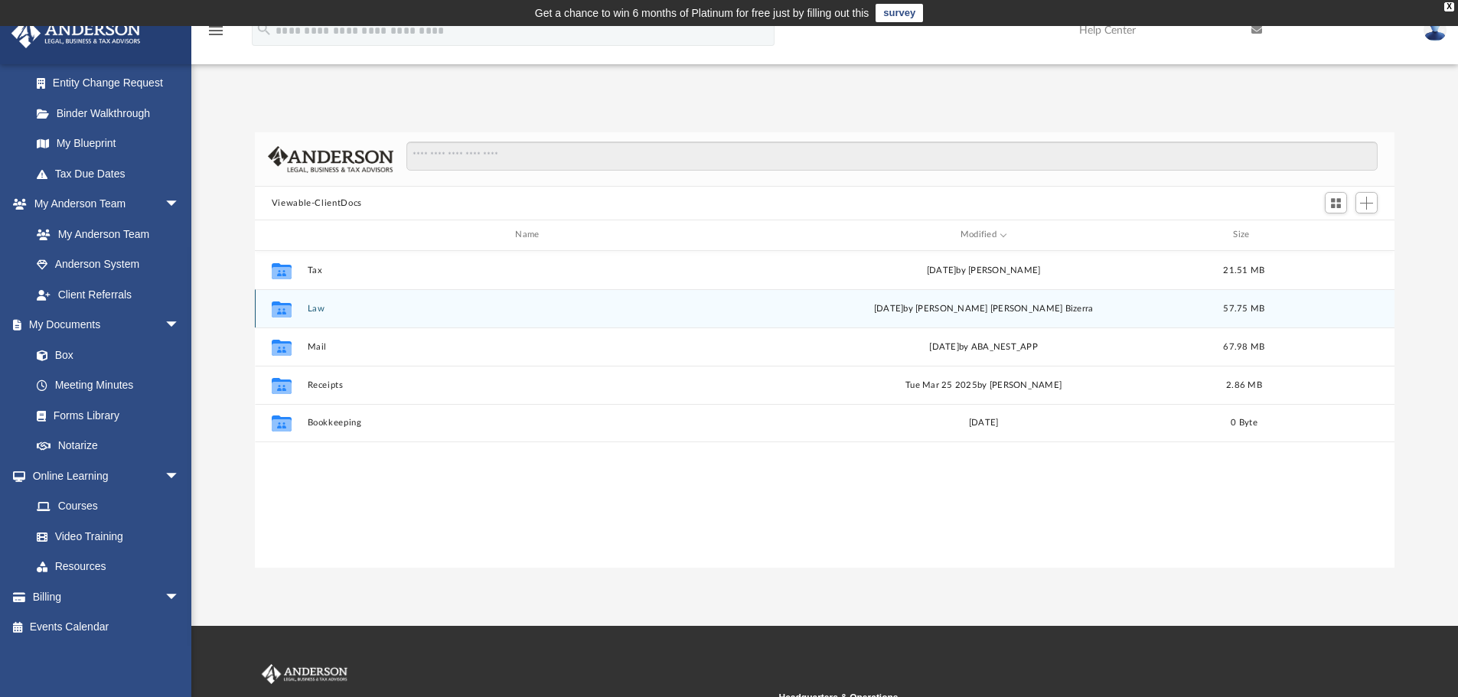
click at [316, 308] on button "Law" at bounding box center [530, 309] width 446 height 10
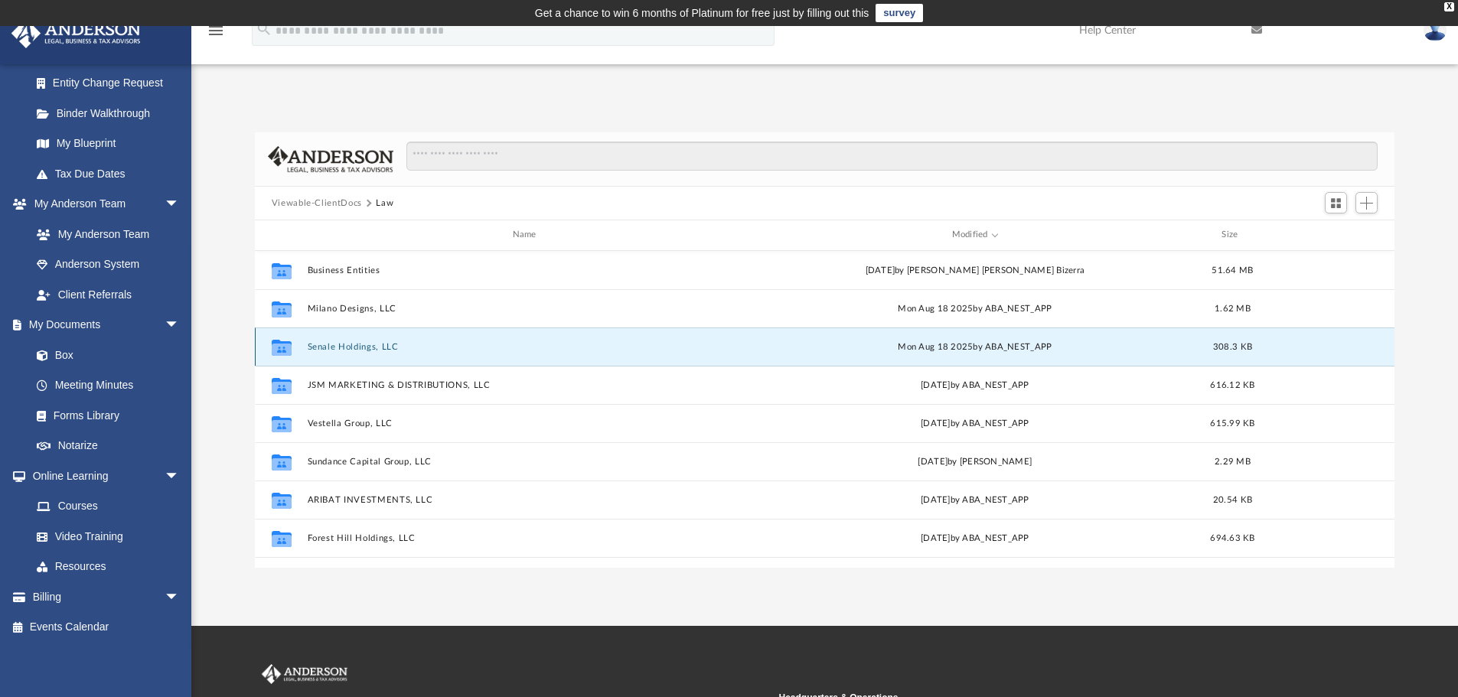
click at [320, 344] on button "Senale Holdings, LLC" at bounding box center [527, 347] width 441 height 10
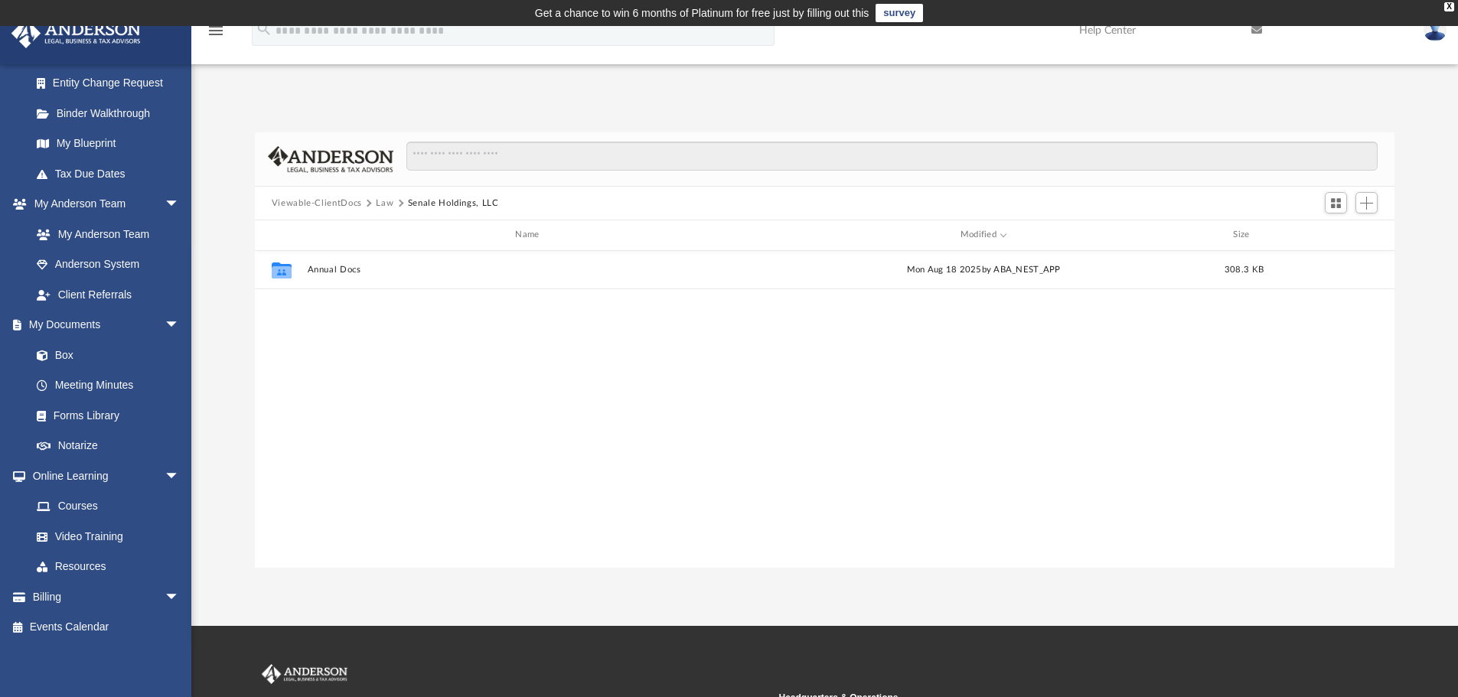
click at [321, 200] on button "Viewable-ClientDocs" at bounding box center [317, 204] width 90 height 14
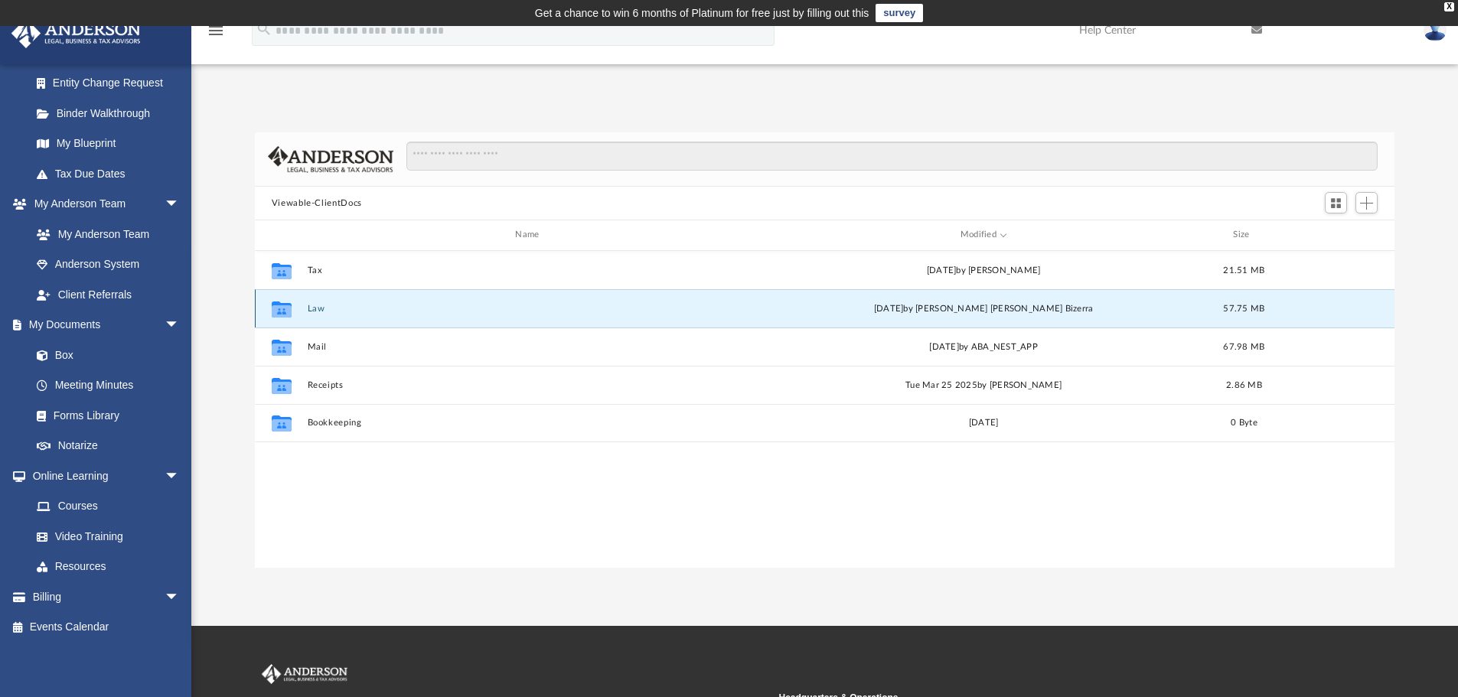
click at [321, 307] on button "Law" at bounding box center [530, 309] width 446 height 10
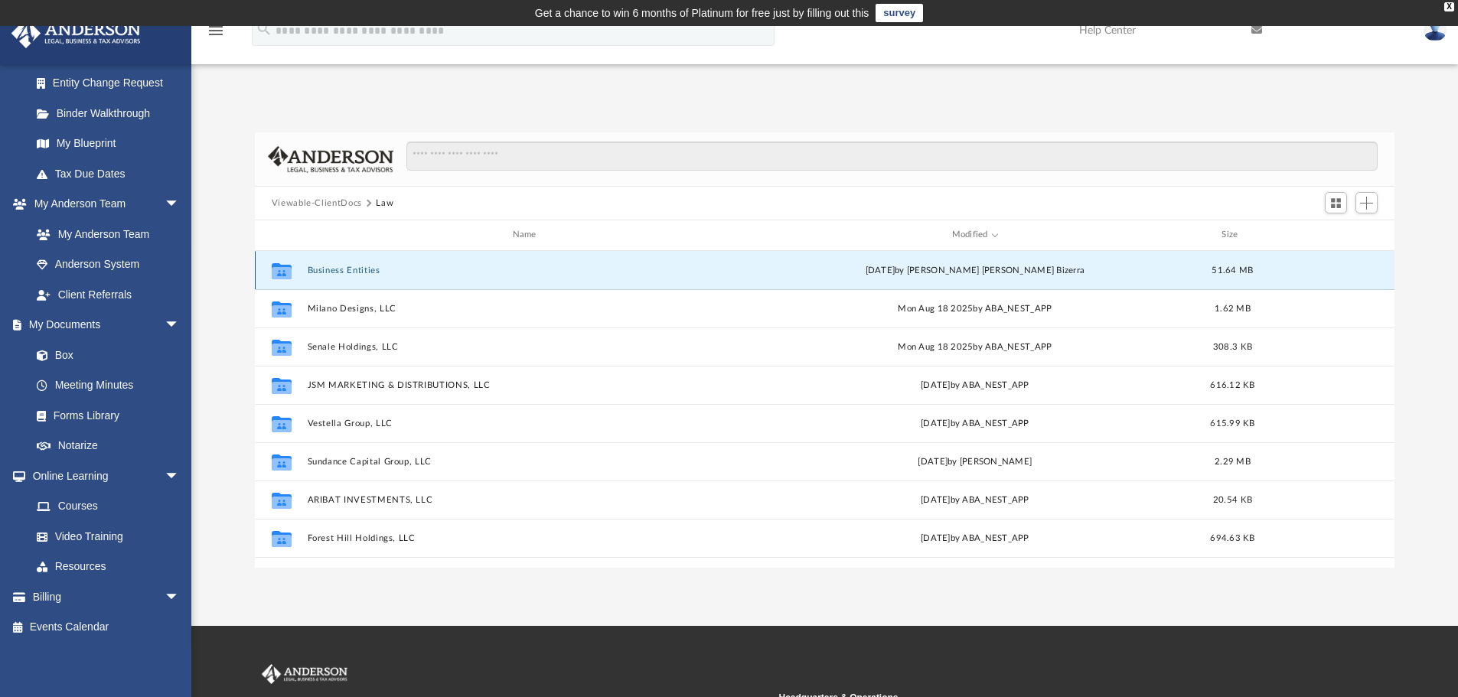
click at [341, 266] on button "Business Entities" at bounding box center [527, 271] width 441 height 10
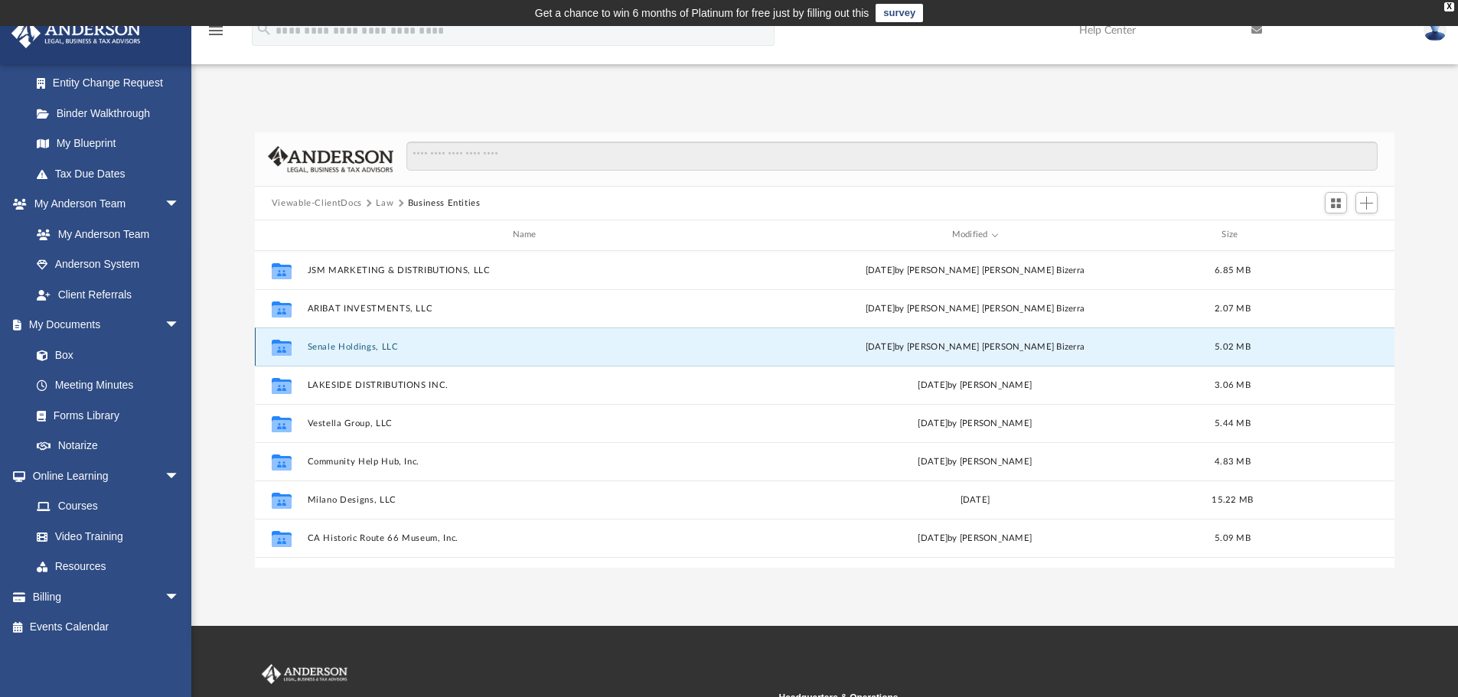
click at [359, 351] on button "Senale Holdings, LLC" at bounding box center [527, 347] width 441 height 10
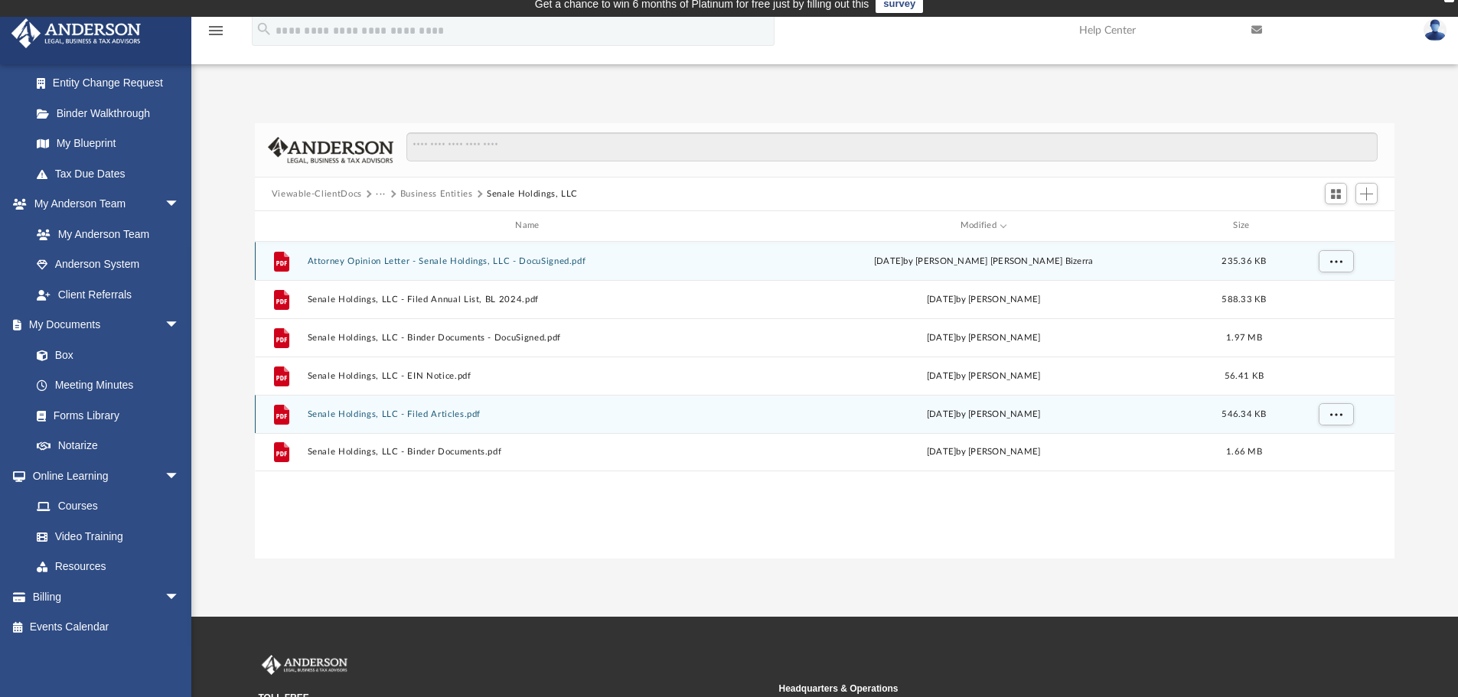
scroll to position [0, 0]
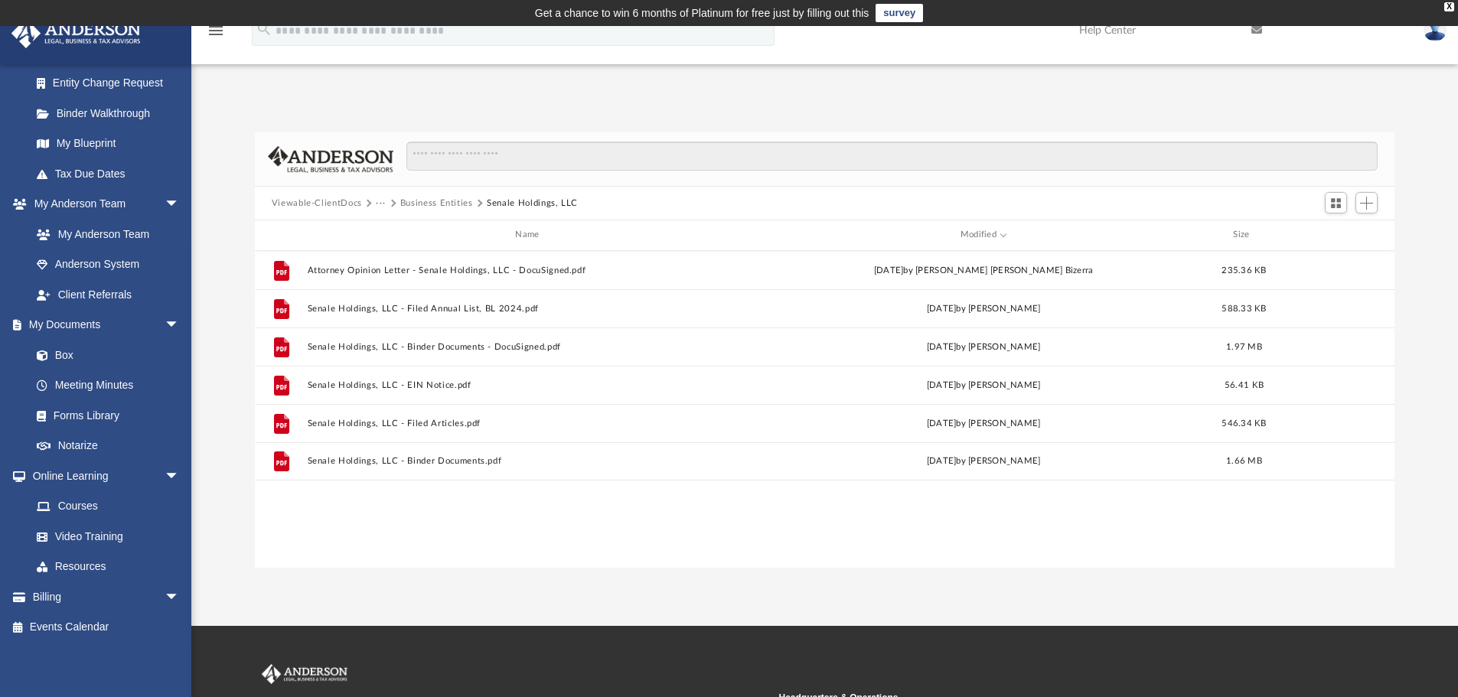
click at [449, 204] on button "Business Entities" at bounding box center [436, 204] width 73 height 14
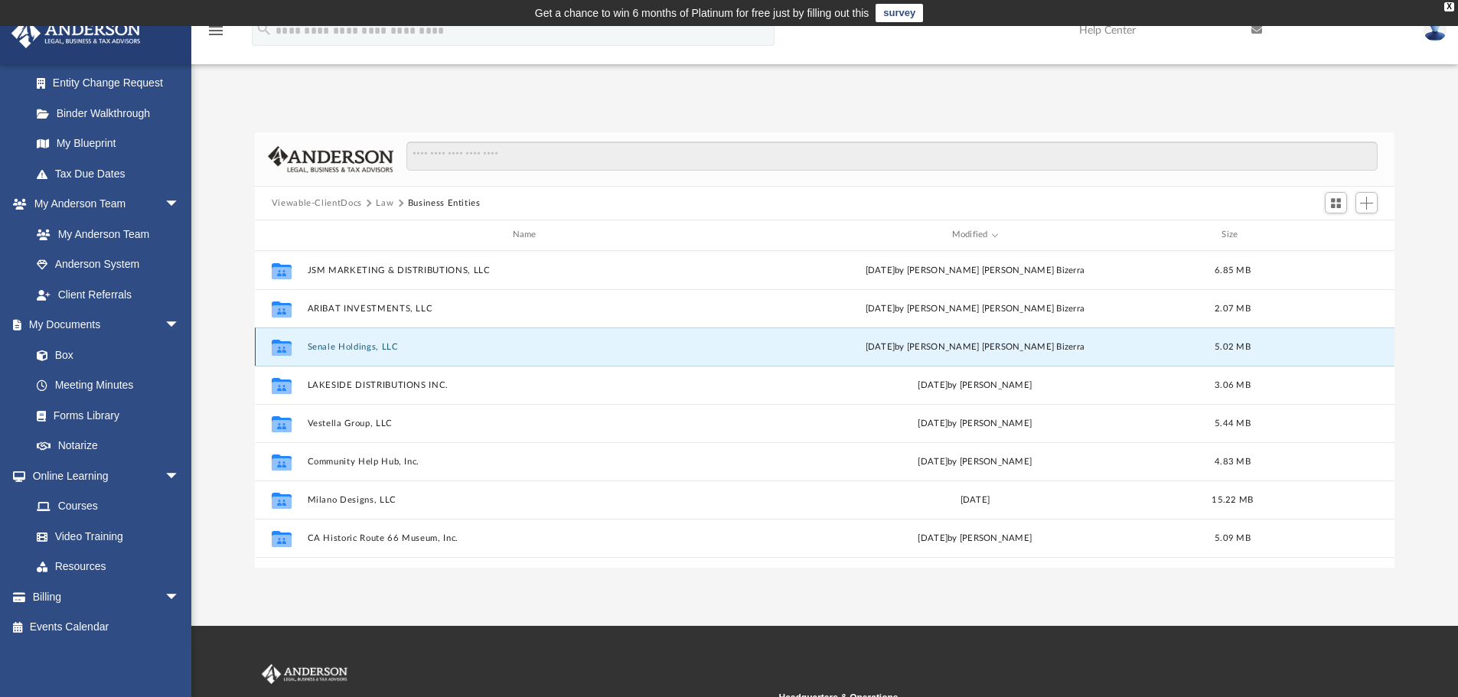
click at [336, 347] on button "Senale Holdings, LLC" at bounding box center [527, 347] width 441 height 10
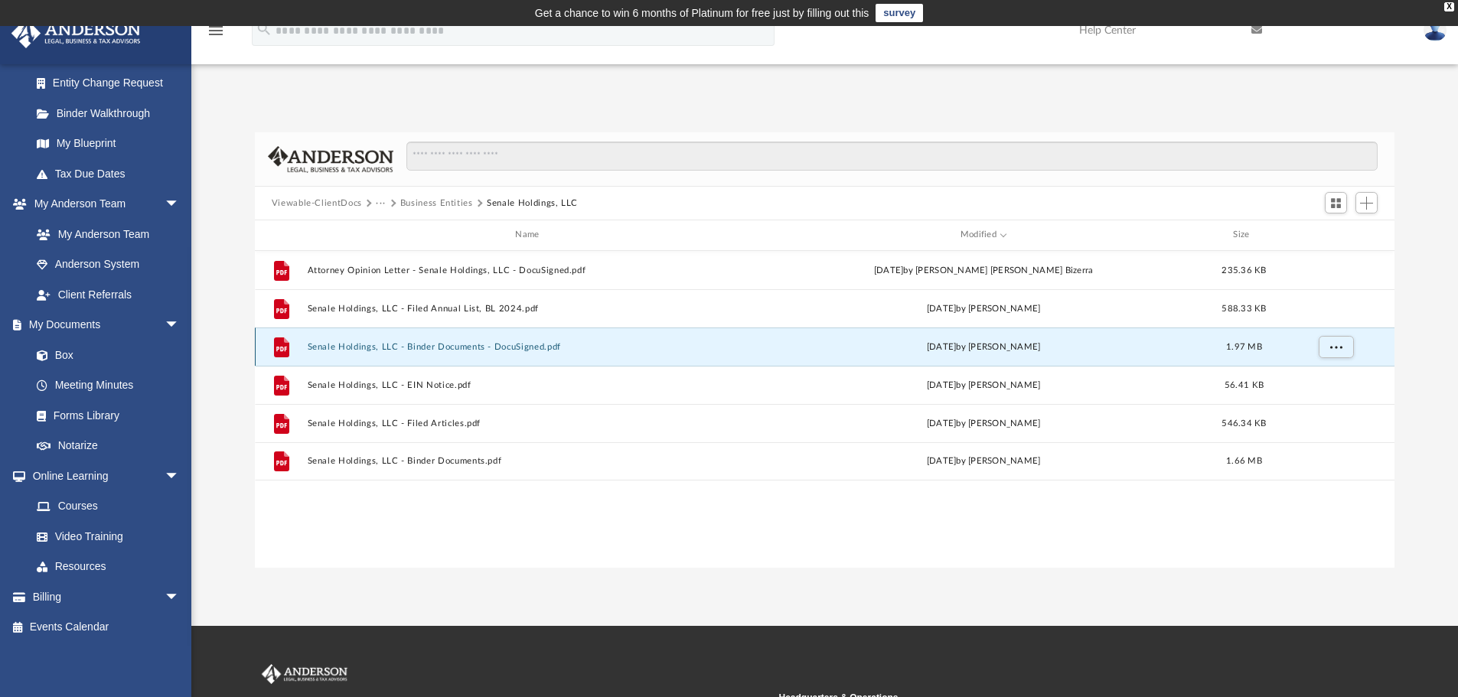
click at [362, 346] on button "Senale Holdings, LLC - Binder Documents - DocuSigned.pdf" at bounding box center [530, 347] width 446 height 10
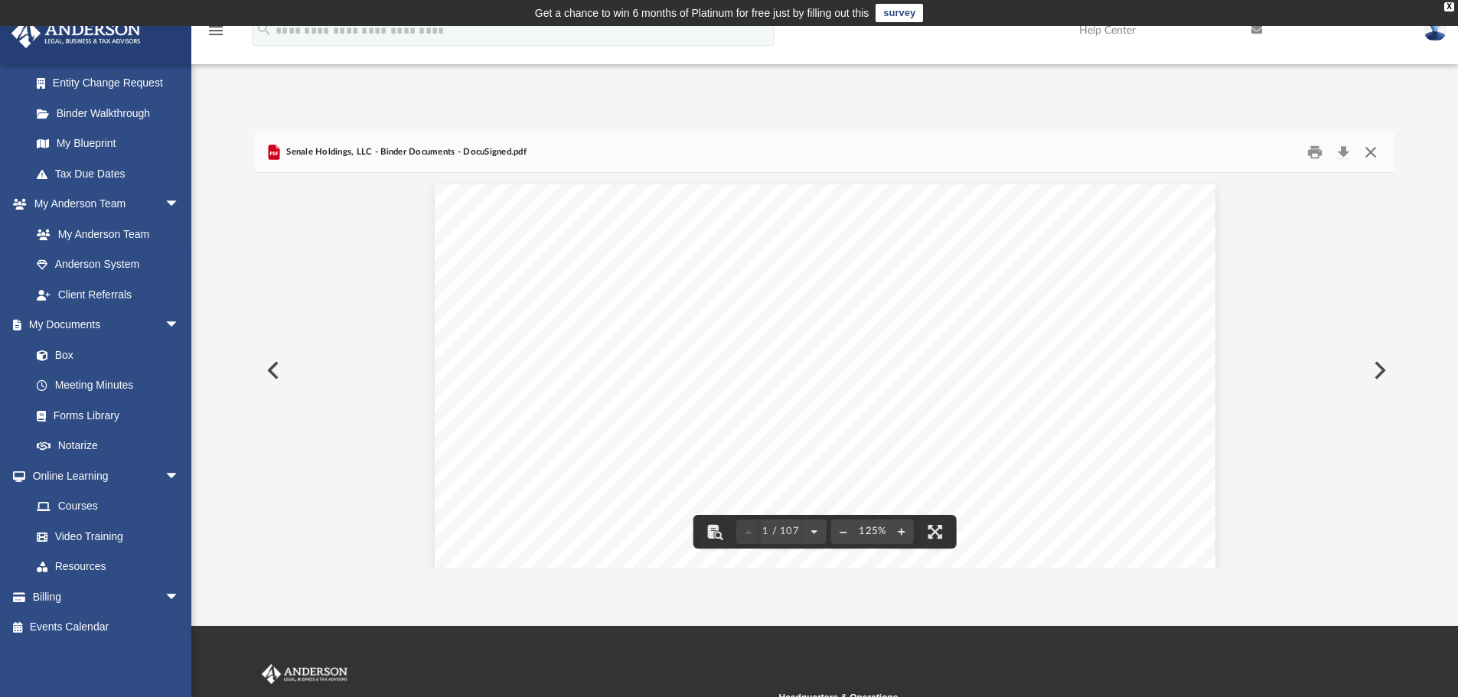
click at [1366, 152] on button "Close" at bounding box center [1371, 153] width 28 height 24
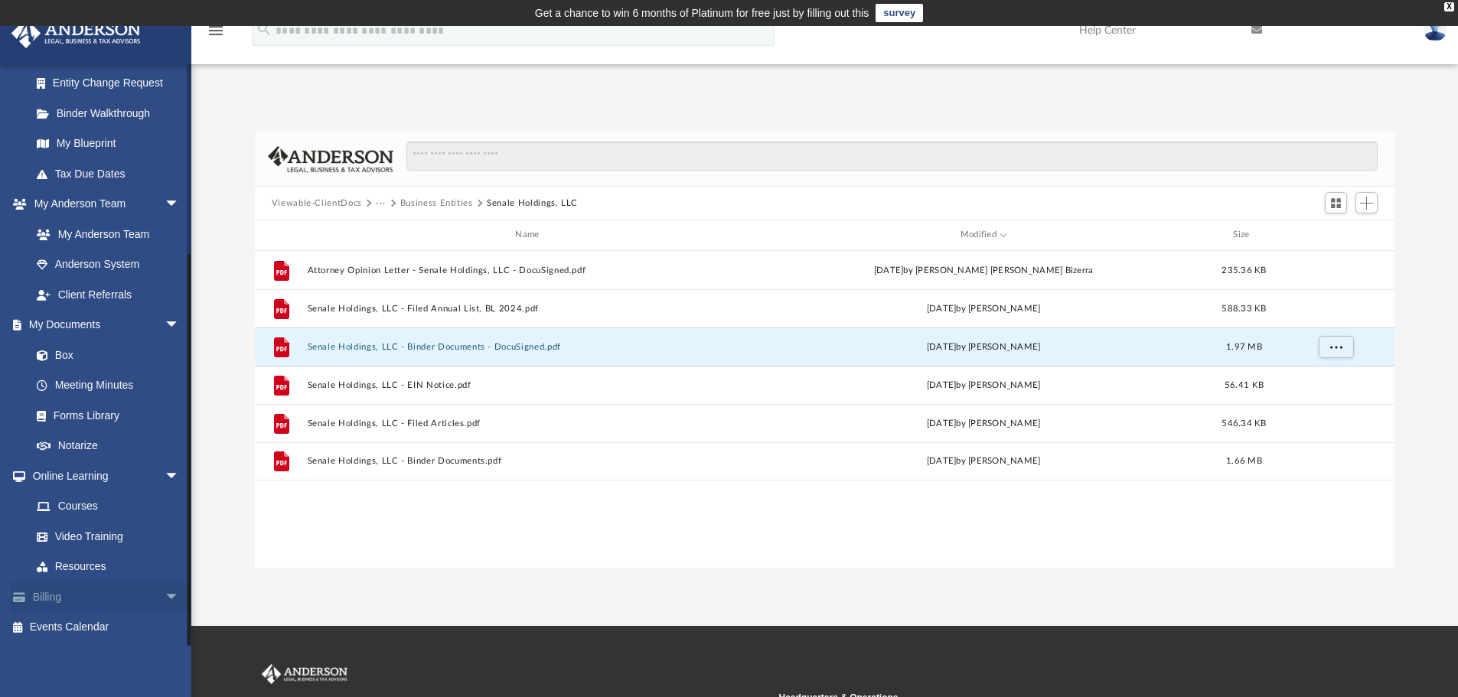
click at [64, 597] on link "Billing arrow_drop_down" at bounding box center [107, 597] width 192 height 31
